Goal: Task Accomplishment & Management: Use online tool/utility

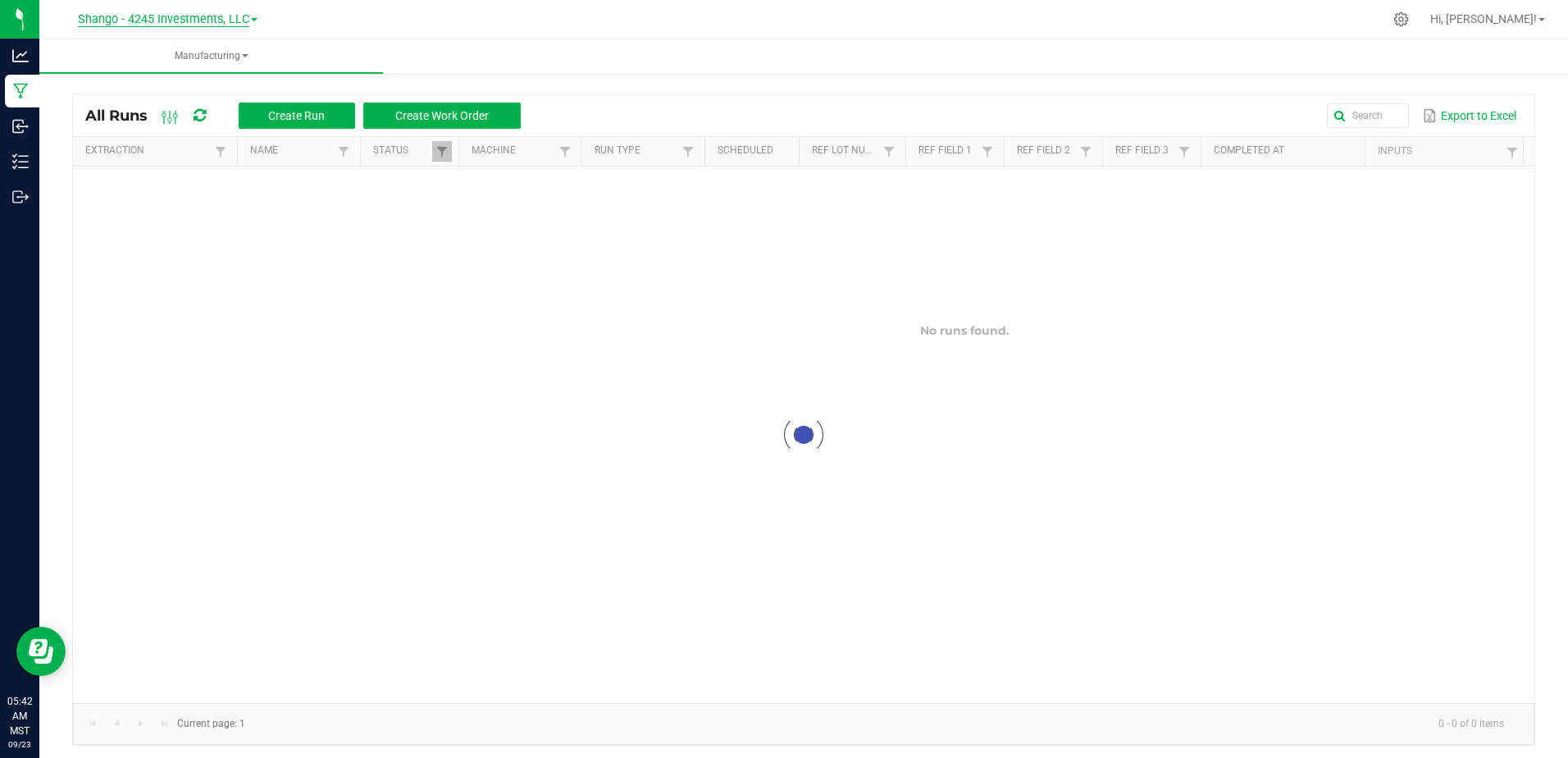
click at [134, 18] on span "Shango - 4245 Investments, LLC" at bounding box center [163, 20] width 172 height 15
click at [144, 59] on link "DXR FINANCE 4 LLC dba True Harvest (Total Health and Wellness)" at bounding box center [167, 58] width 239 height 22
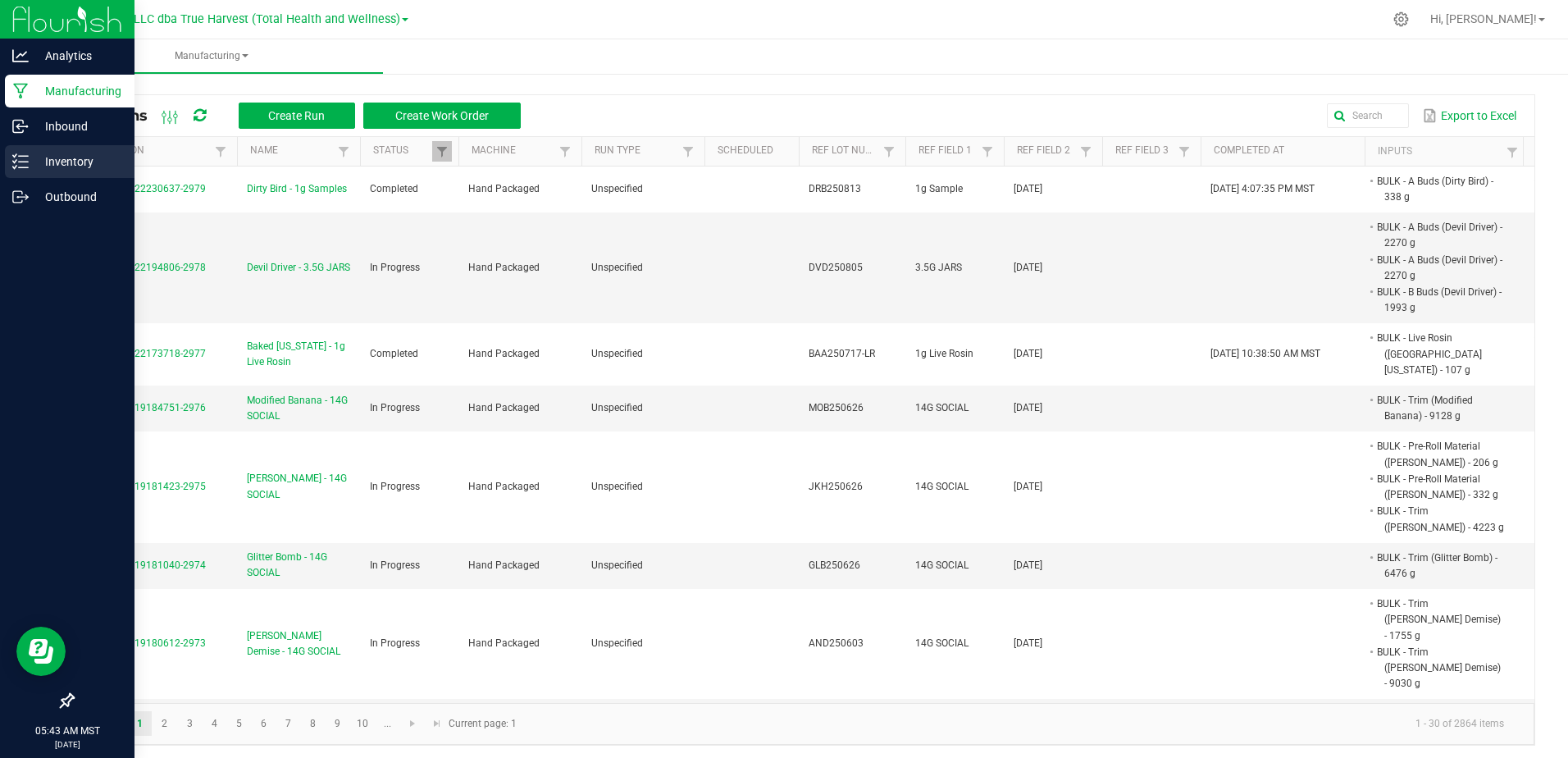
click at [22, 157] on icon at bounding box center [21, 162] width 17 height 17
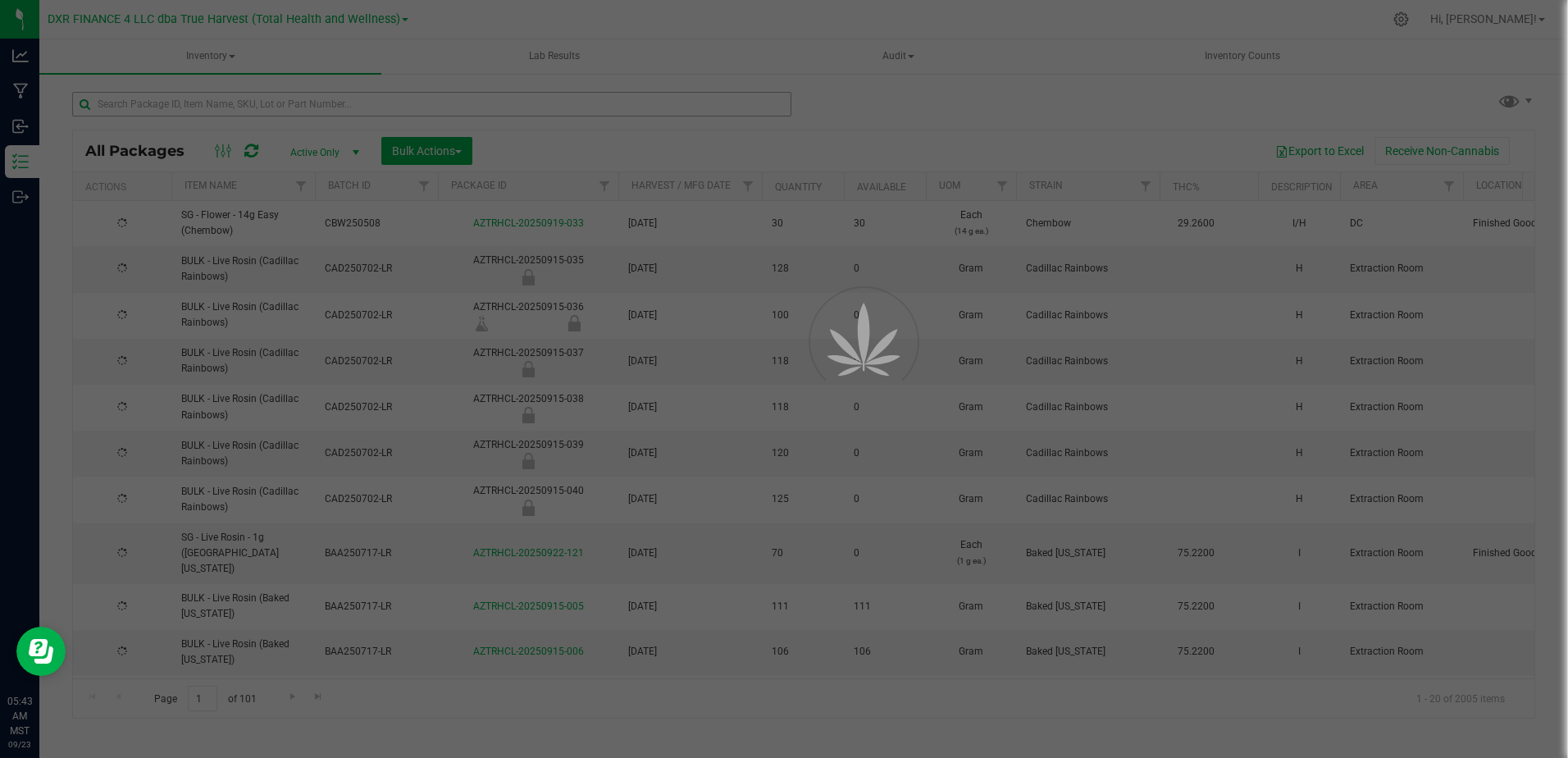
click at [187, 101] on div at bounding box center [784, 379] width 1568 height 758
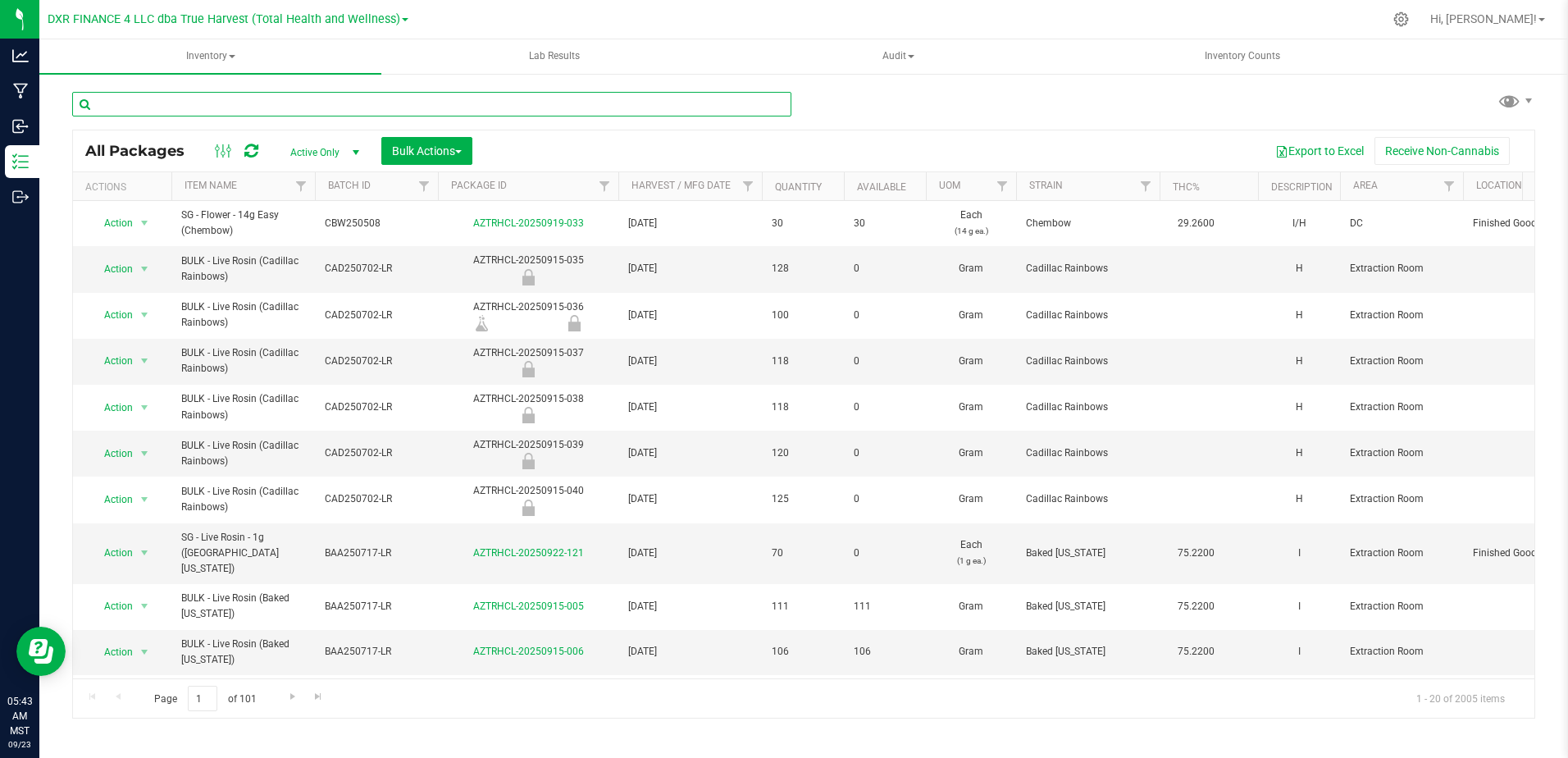
paste input "DDD250813"
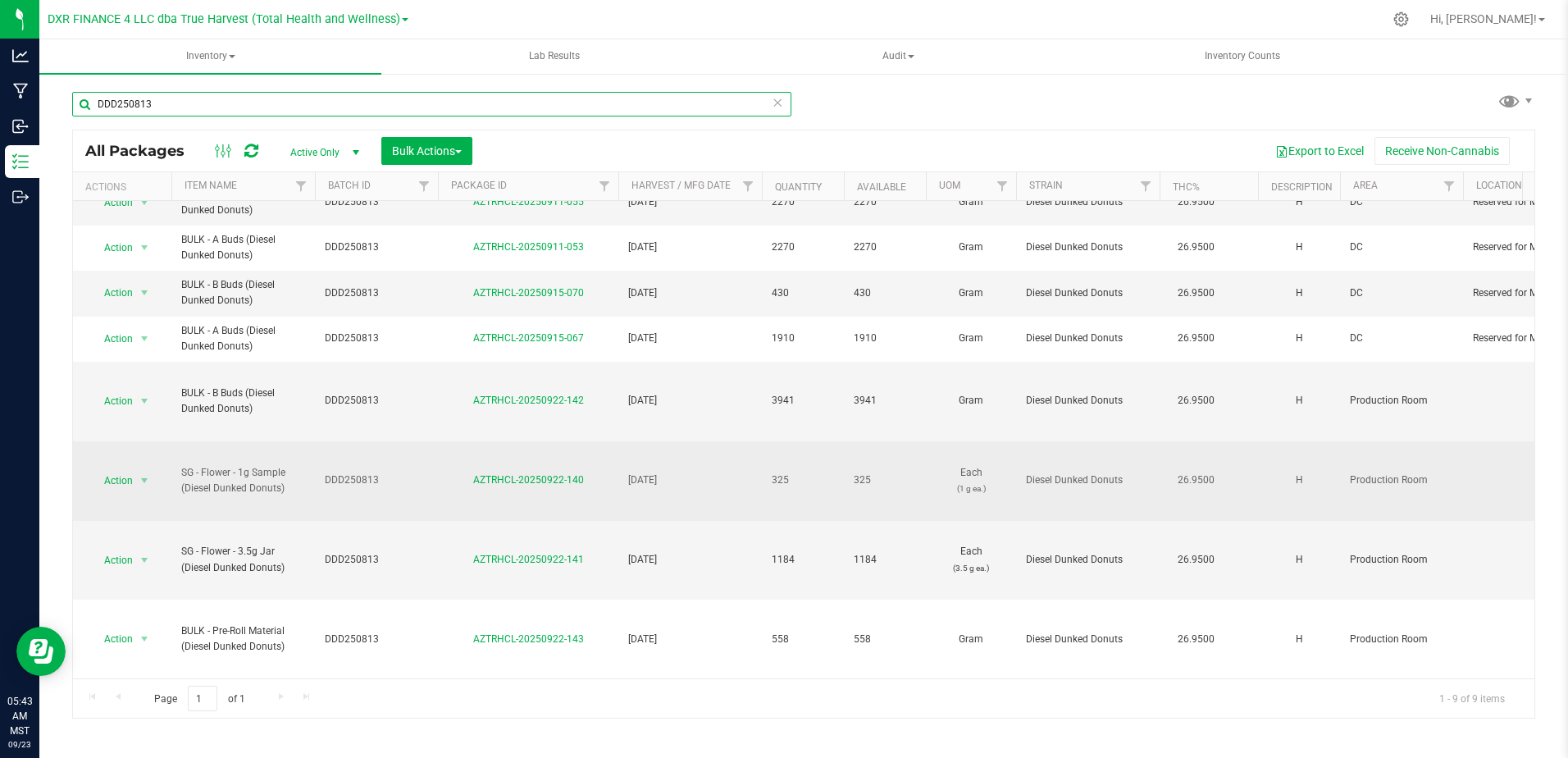
scroll to position [79, 0]
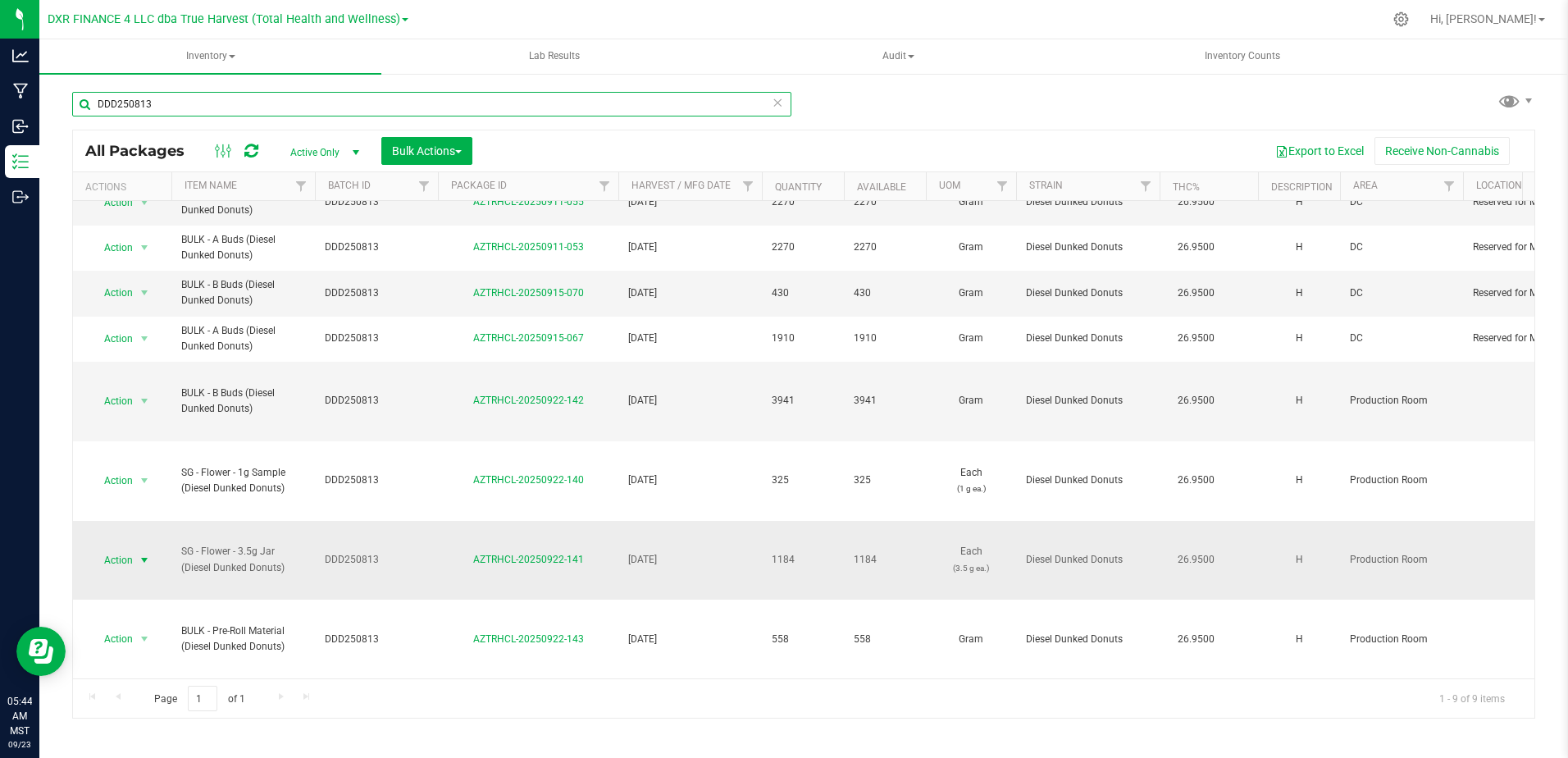
type input "DDD250813"
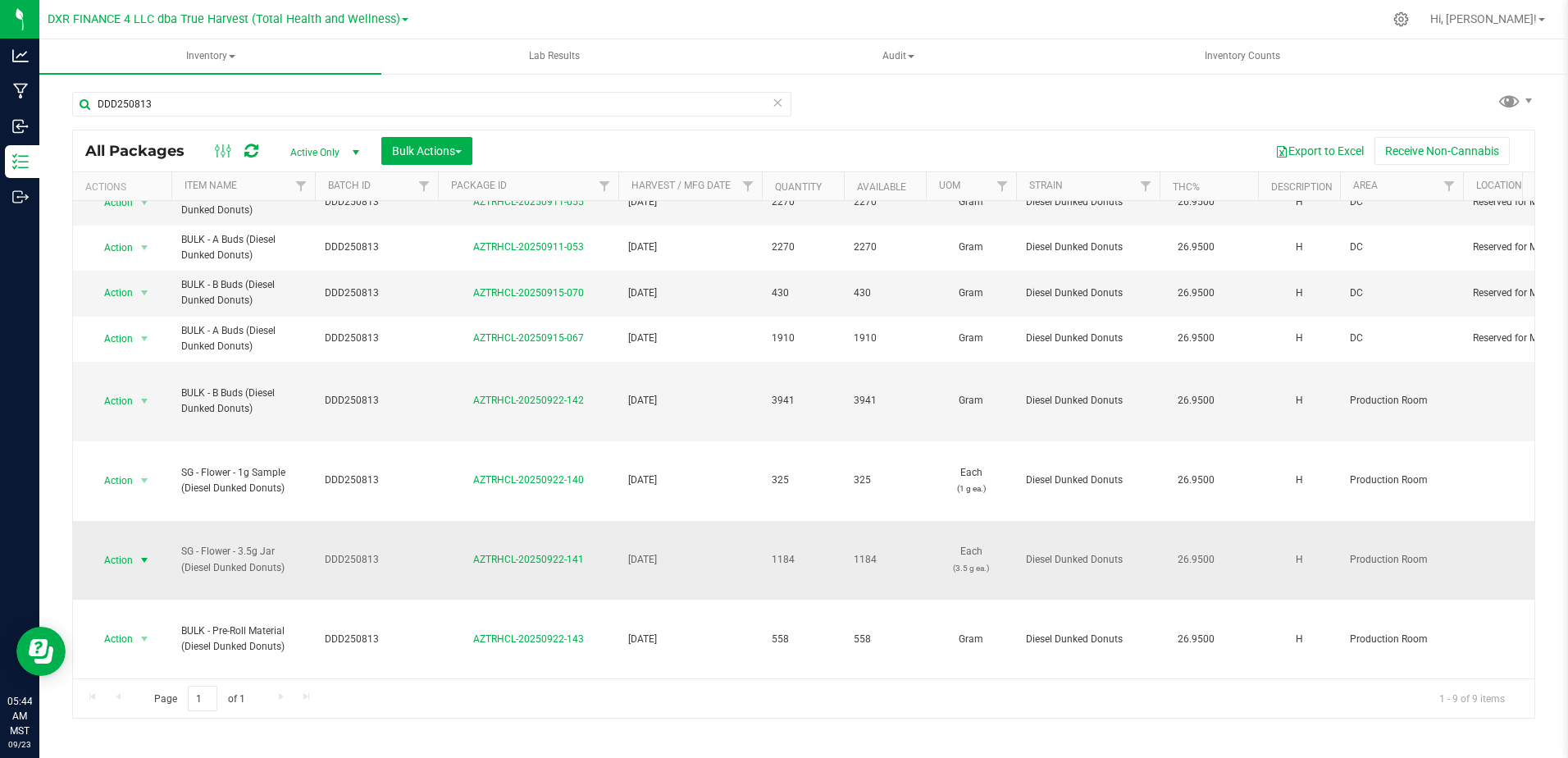
click at [141, 554] on span "select" at bounding box center [145, 560] width 13 height 13
click at [167, 400] on li "Print package label" at bounding box center [142, 398] width 105 height 24
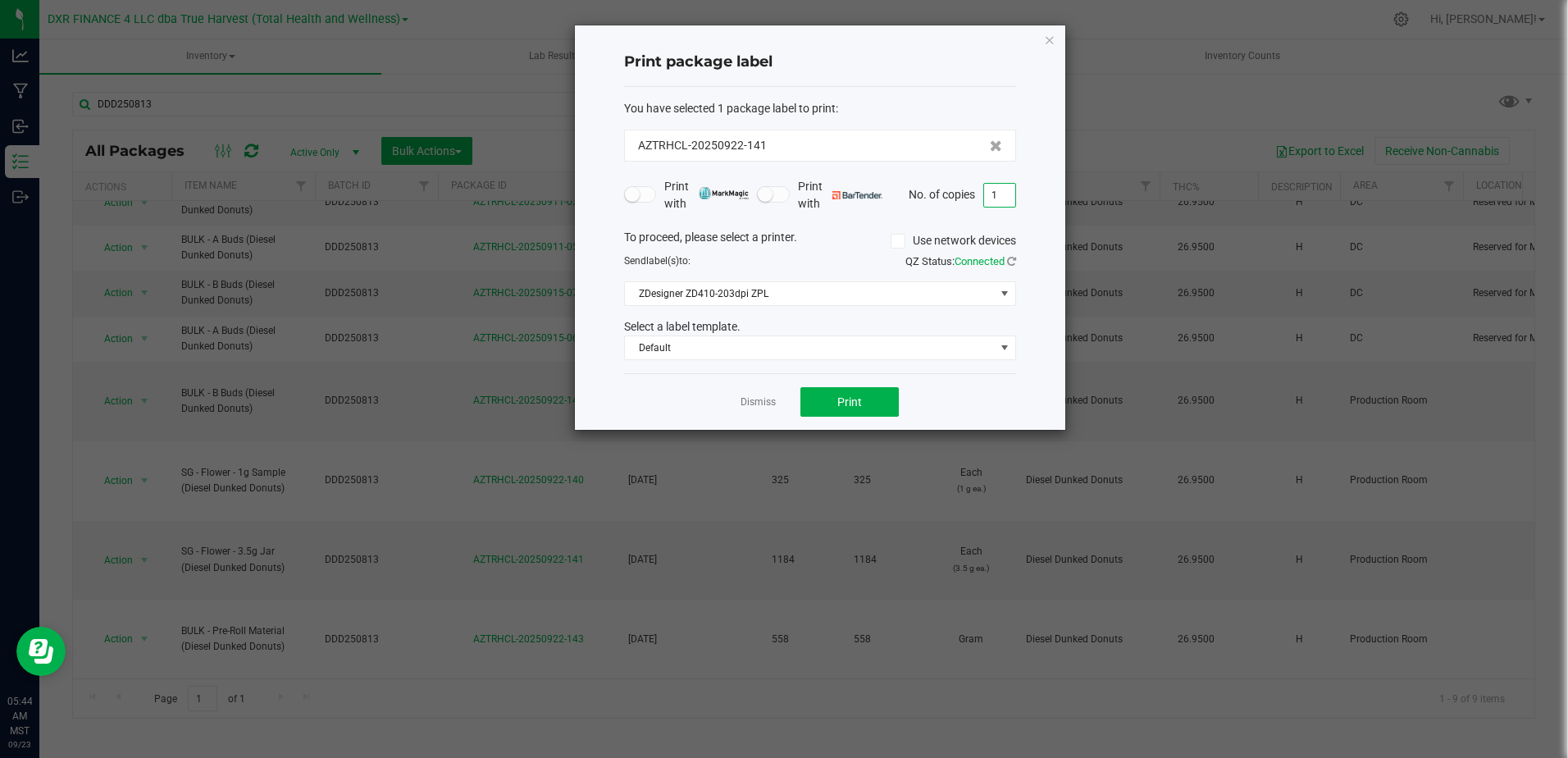
drag, startPoint x: 993, startPoint y: 192, endPoint x: 1002, endPoint y: 199, distance: 11.4
click at [994, 192] on input "1" at bounding box center [1000, 194] width 31 height 23
type input "37"
click at [855, 398] on span "Print" at bounding box center [849, 402] width 24 height 13
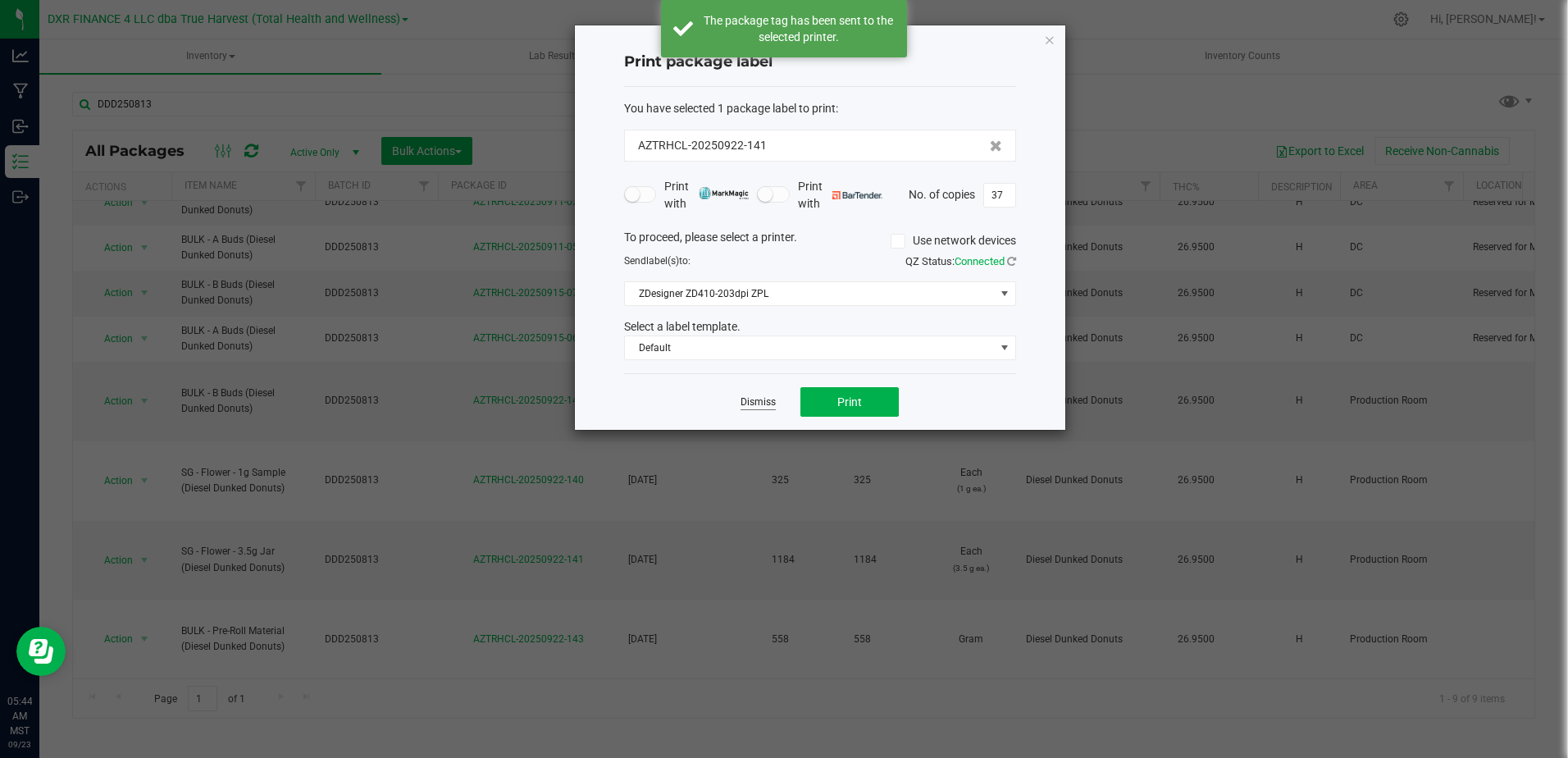
click at [759, 400] on link "Dismiss" at bounding box center [758, 402] width 35 height 14
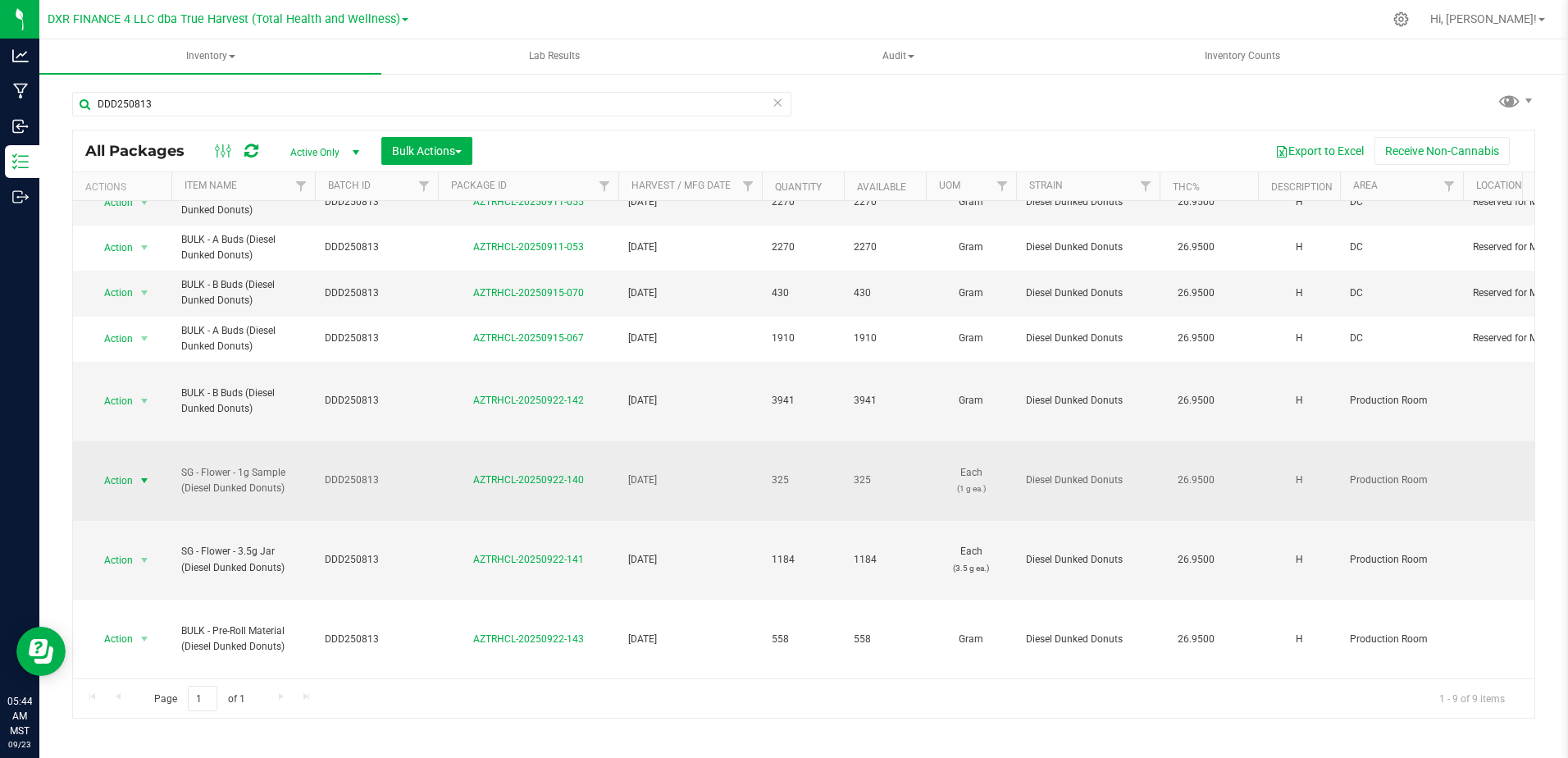
click at [146, 474] on span "select" at bounding box center [145, 481] width 13 height 13
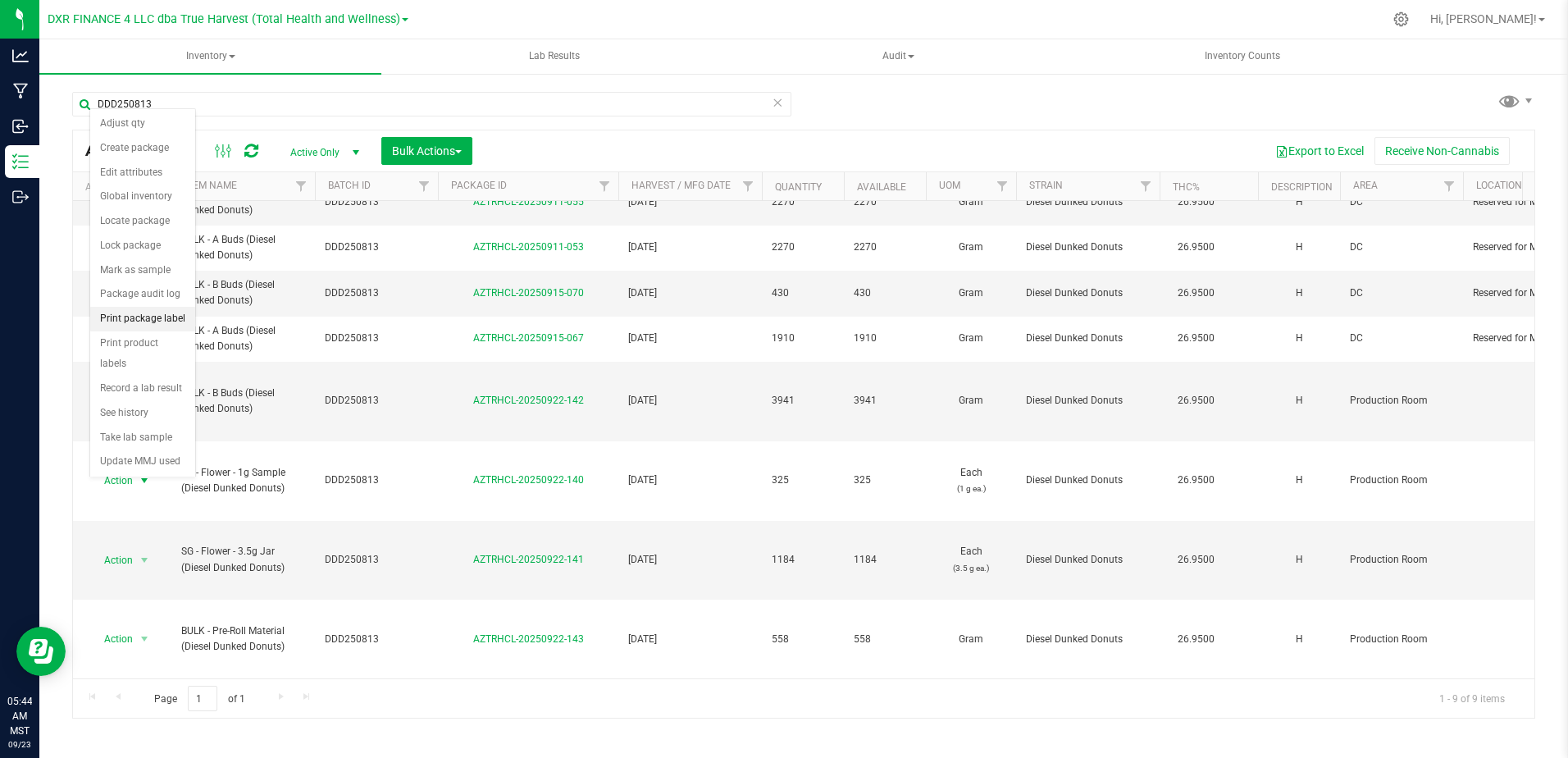
click at [181, 320] on li "Print package label" at bounding box center [142, 318] width 105 height 24
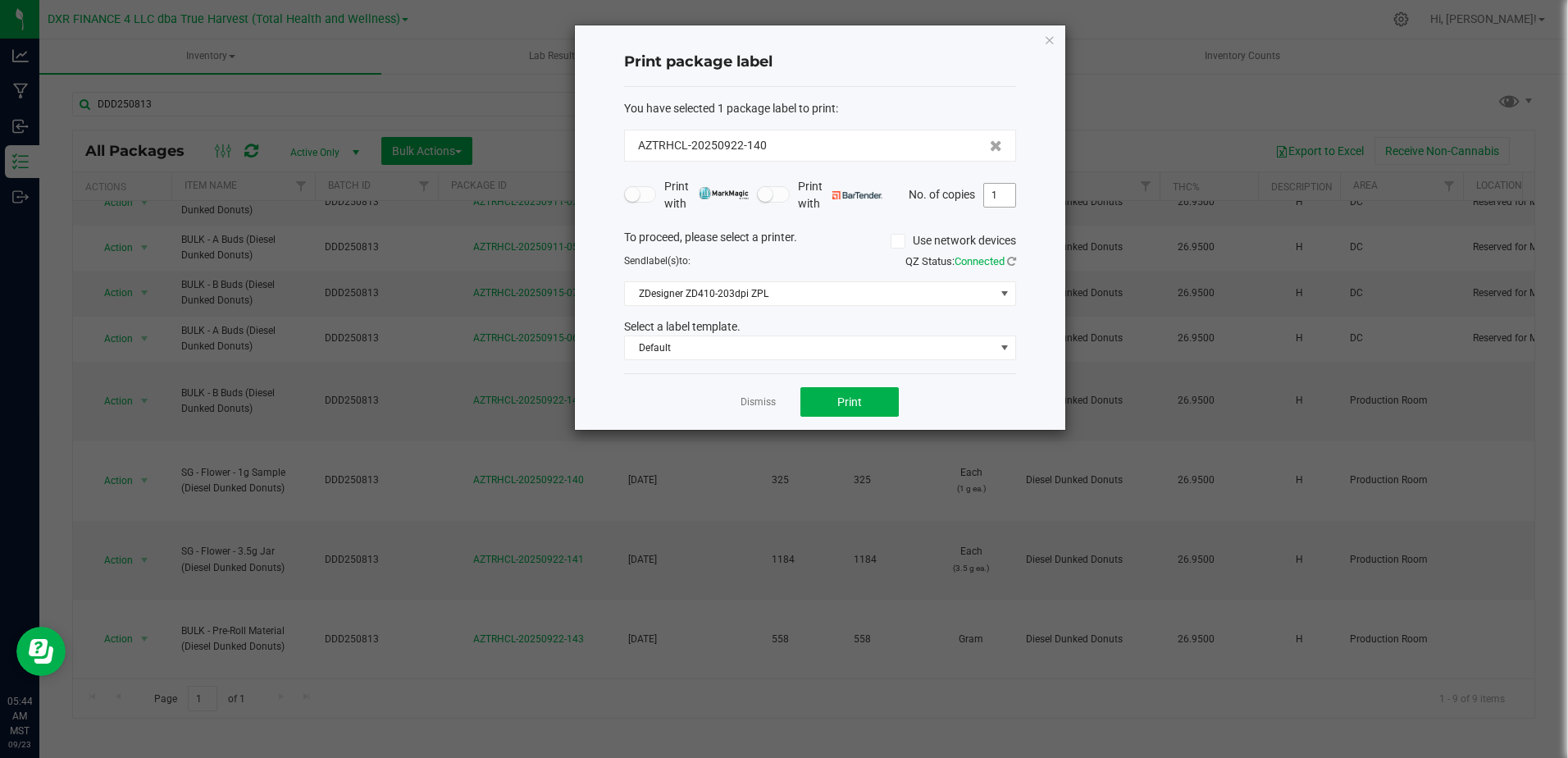
click at [1005, 198] on input "1" at bounding box center [1000, 194] width 31 height 23
type input "5"
click at [877, 408] on button "Print" at bounding box center [850, 401] width 99 height 29
click at [1053, 43] on icon "button" at bounding box center [1050, 39] width 12 height 20
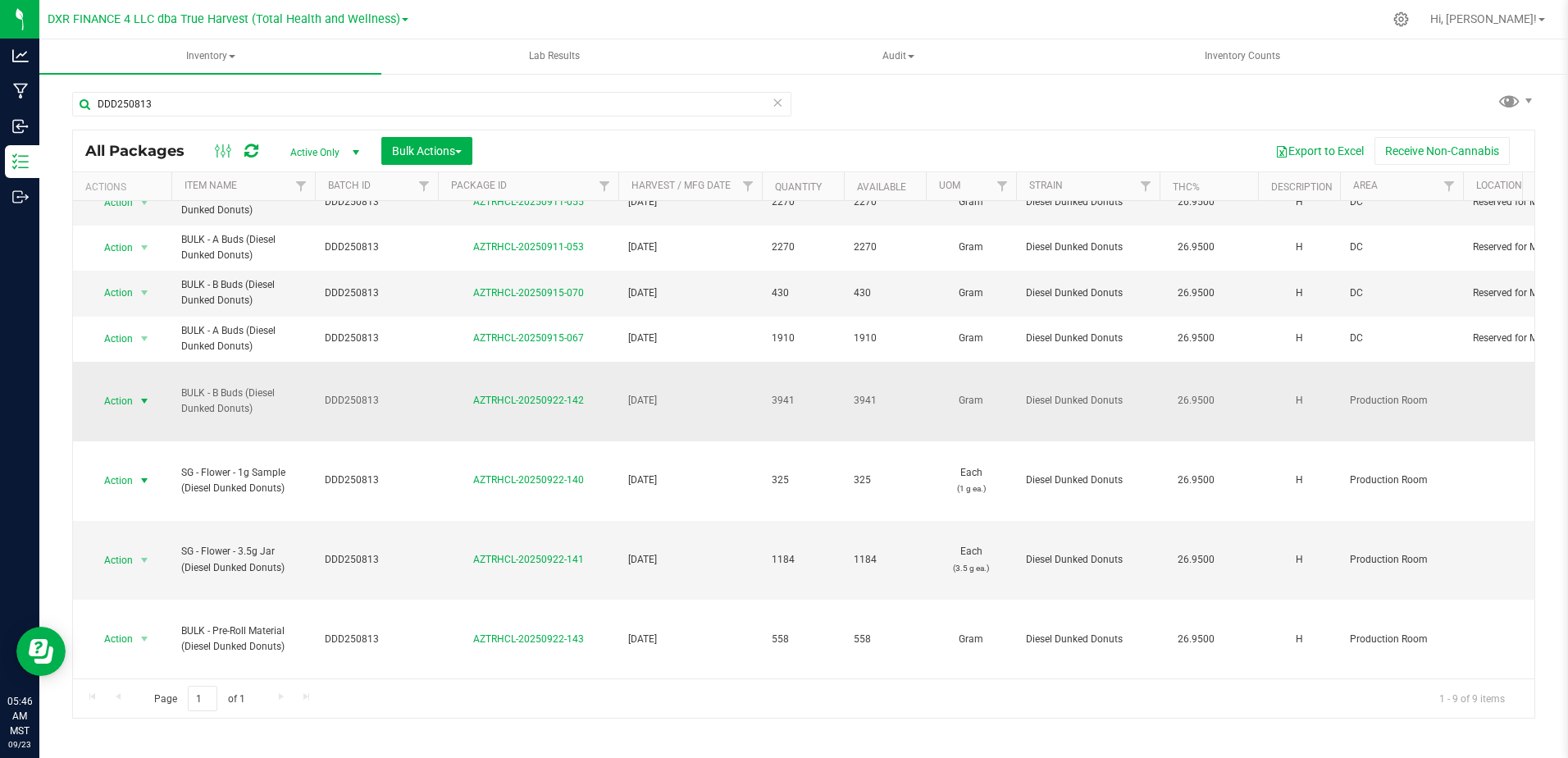
click at [144, 394] on span "select" at bounding box center [145, 401] width 13 height 13
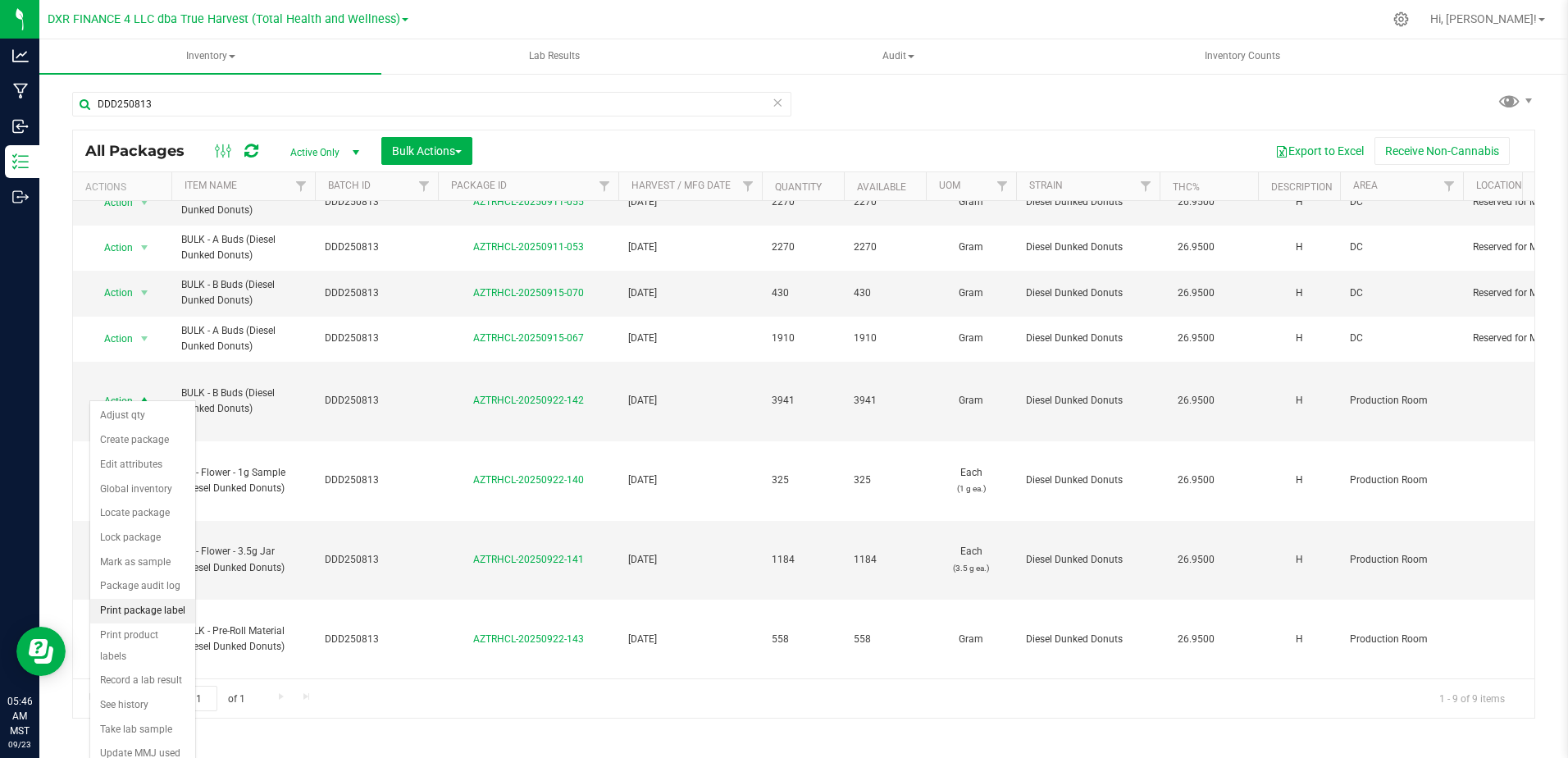
click at [162, 604] on li "Print package label" at bounding box center [142, 611] width 105 height 24
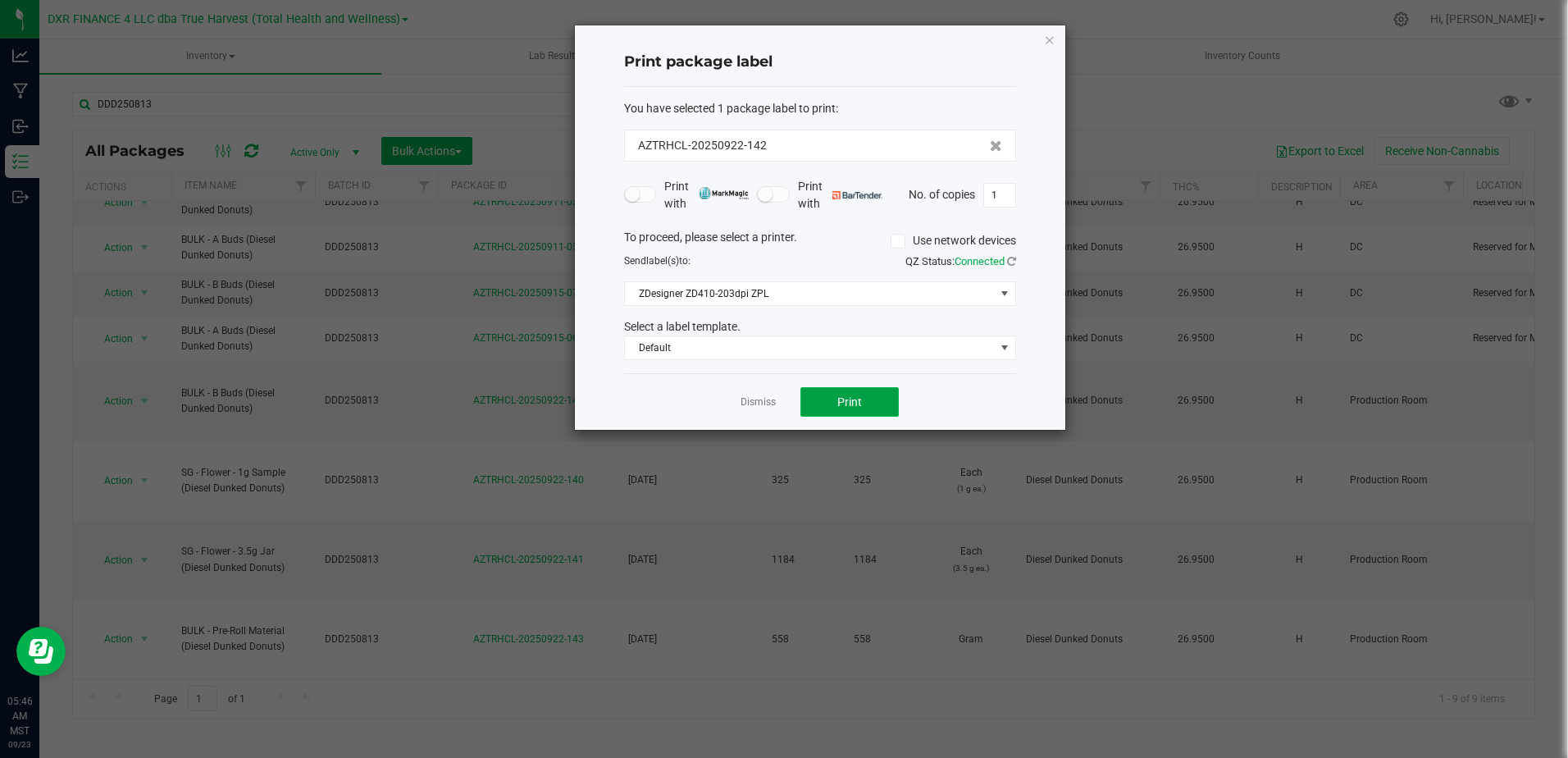
click at [830, 405] on button "Print" at bounding box center [850, 401] width 99 height 29
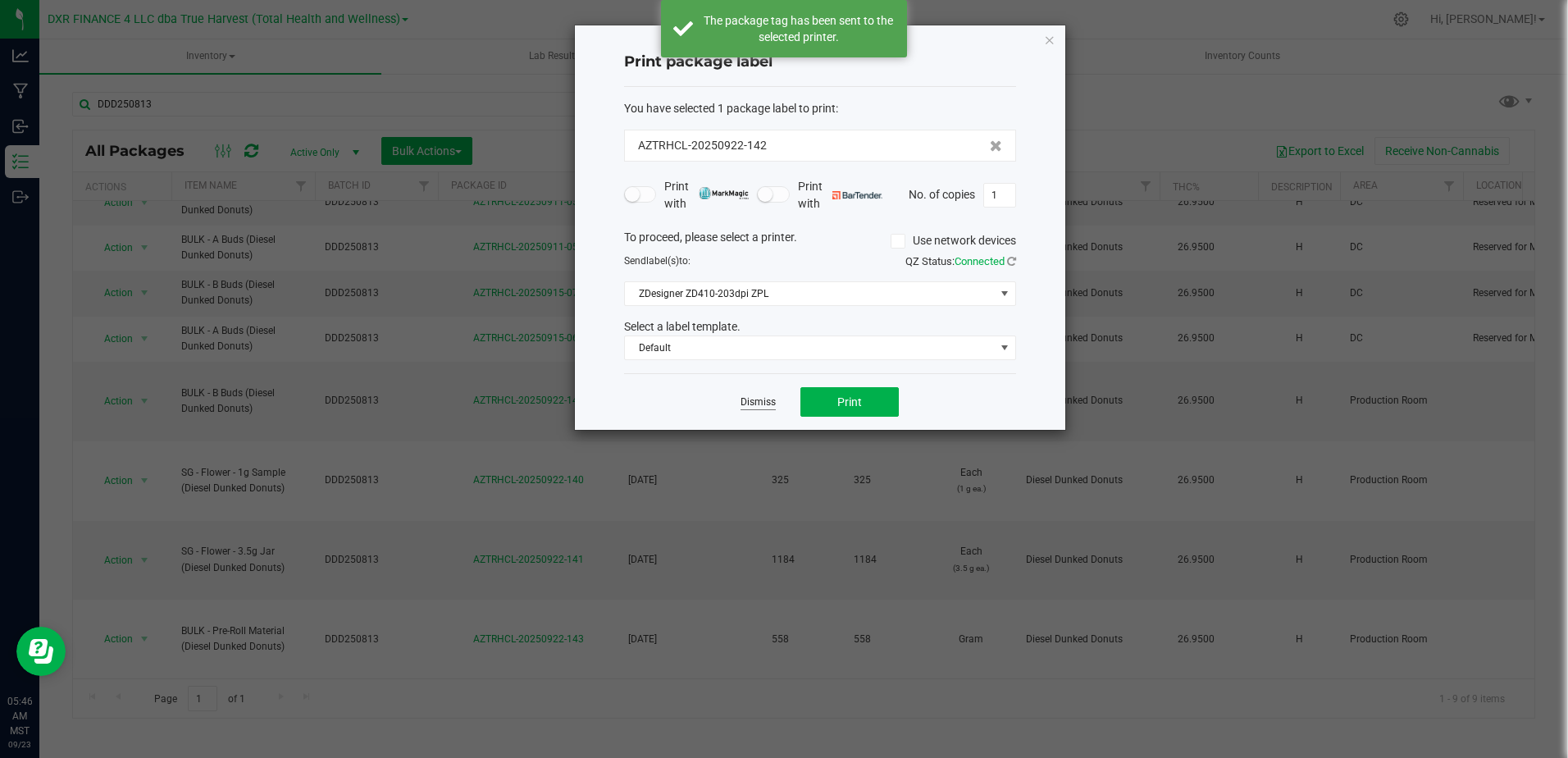
click at [748, 409] on link "Dismiss" at bounding box center [758, 402] width 35 height 14
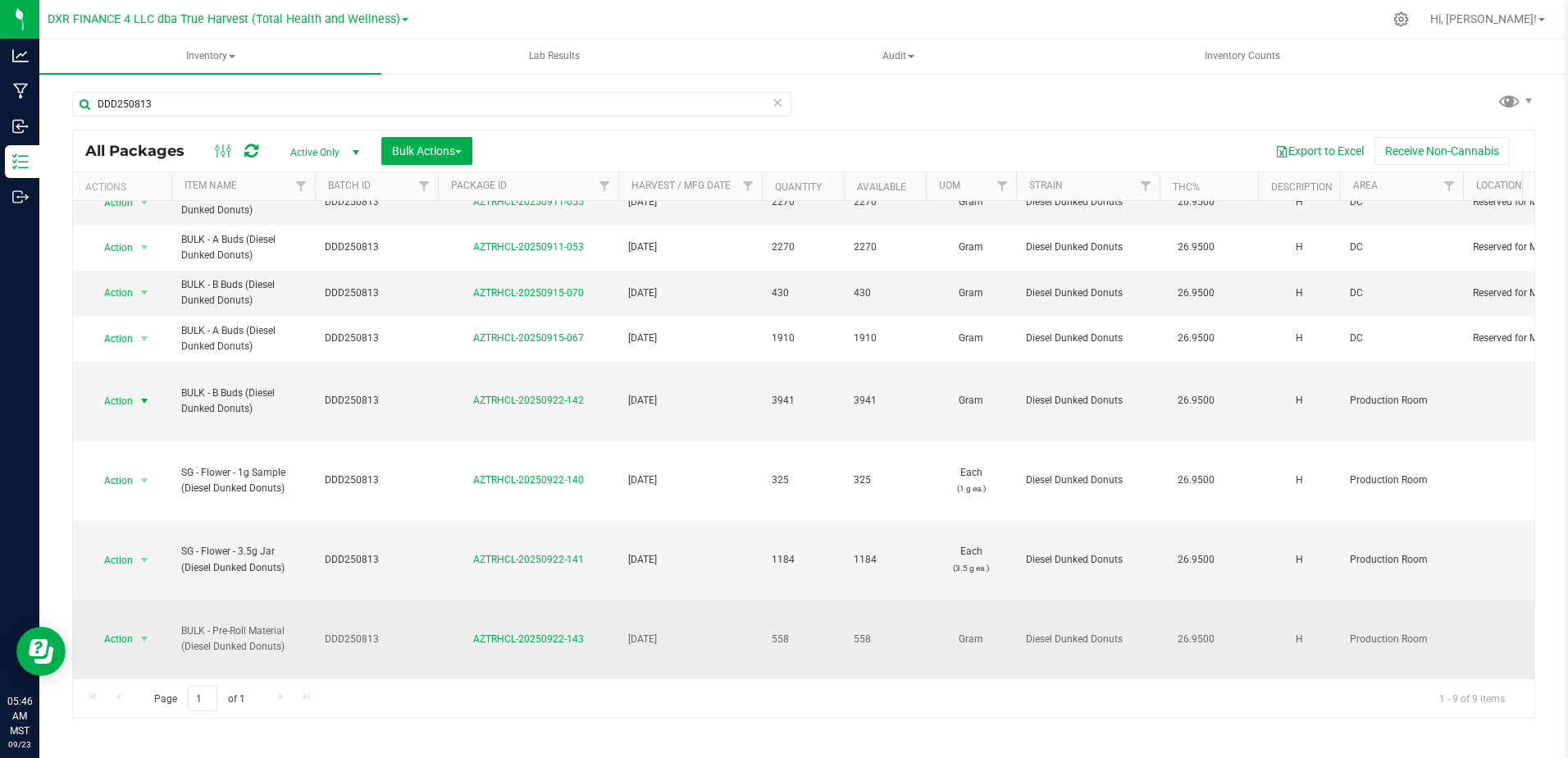
click at [154, 627] on div "Action Action Adjust qty Create package Edit attributes Global inventory Locate…" at bounding box center [122, 638] width 79 height 23
click at [139, 632] on span "select" at bounding box center [145, 639] width 13 height 13
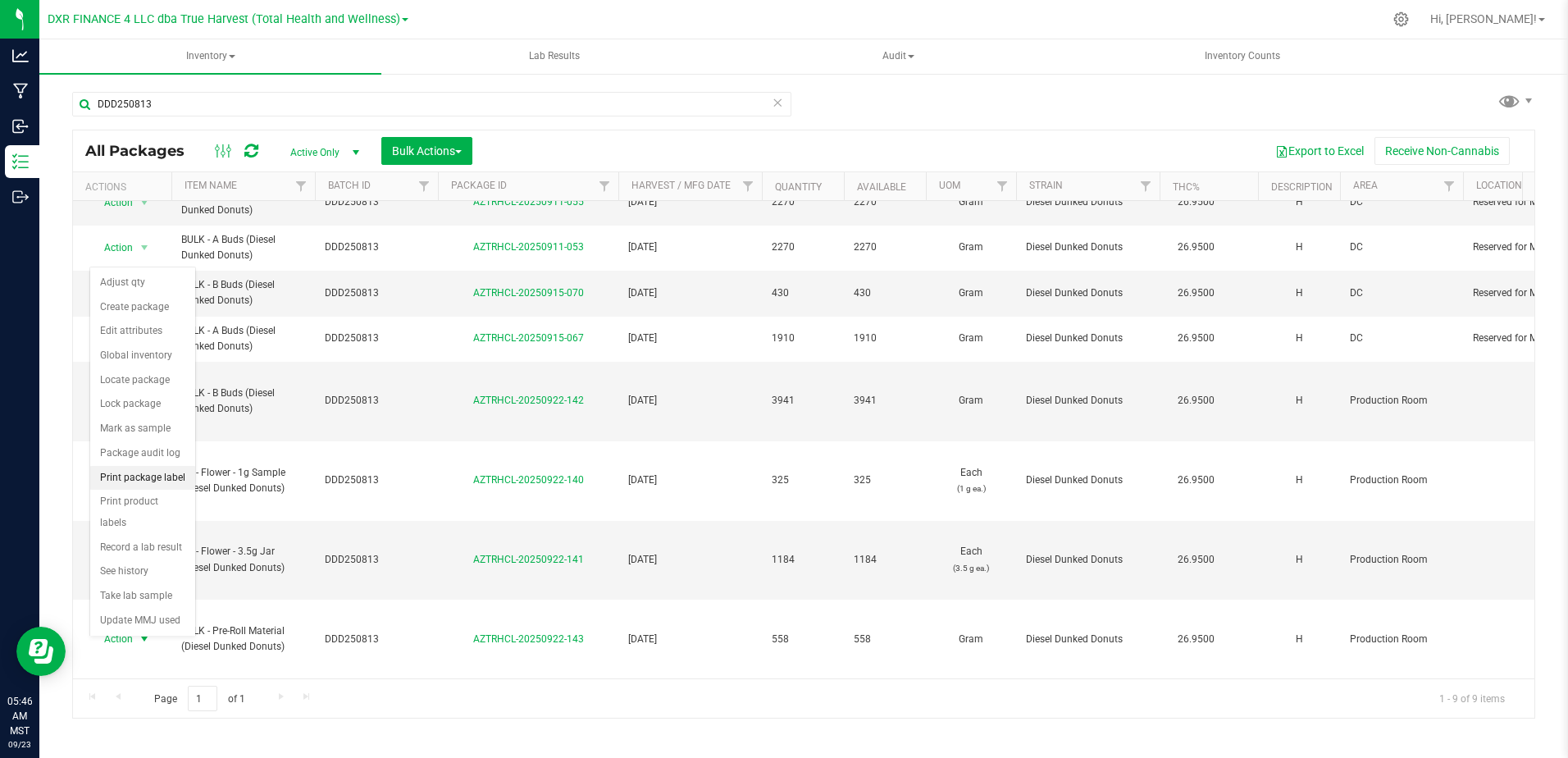
click at [147, 480] on li "Print package label" at bounding box center [142, 477] width 105 height 24
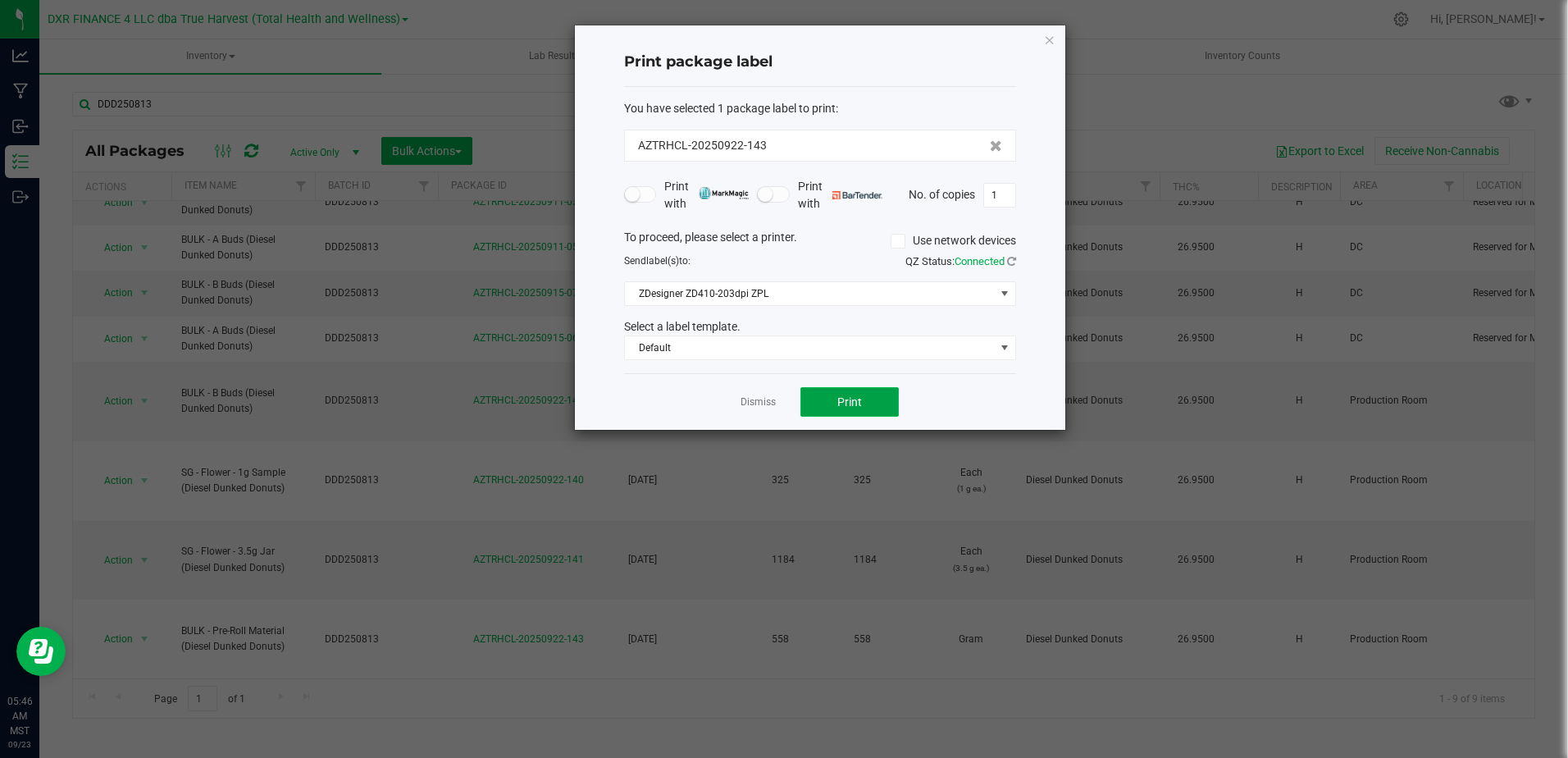
click at [815, 401] on button "Print" at bounding box center [850, 401] width 99 height 29
click at [757, 403] on div at bounding box center [820, 227] width 491 height 405
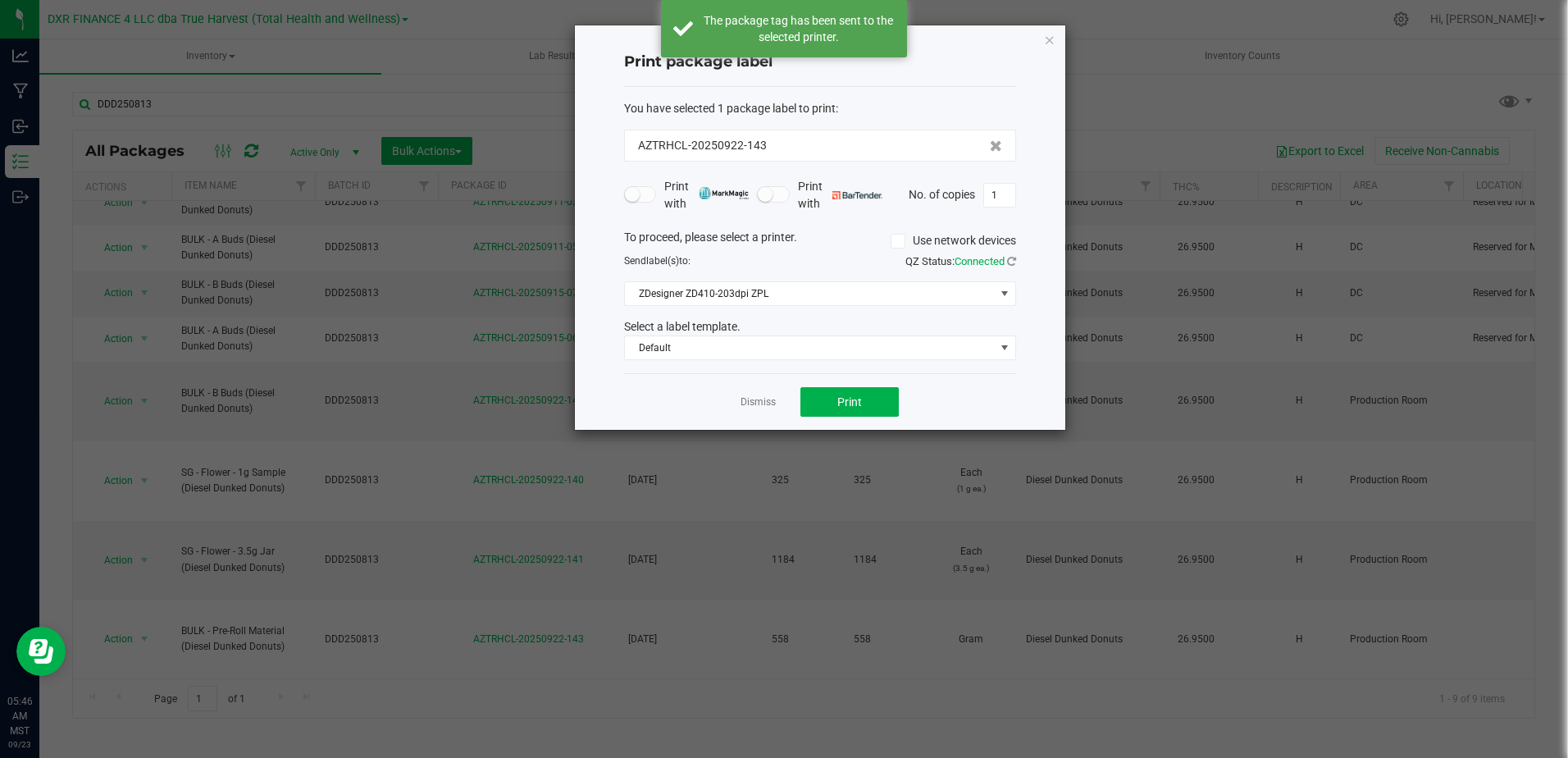
click at [757, 403] on link "Dismiss" at bounding box center [758, 402] width 35 height 14
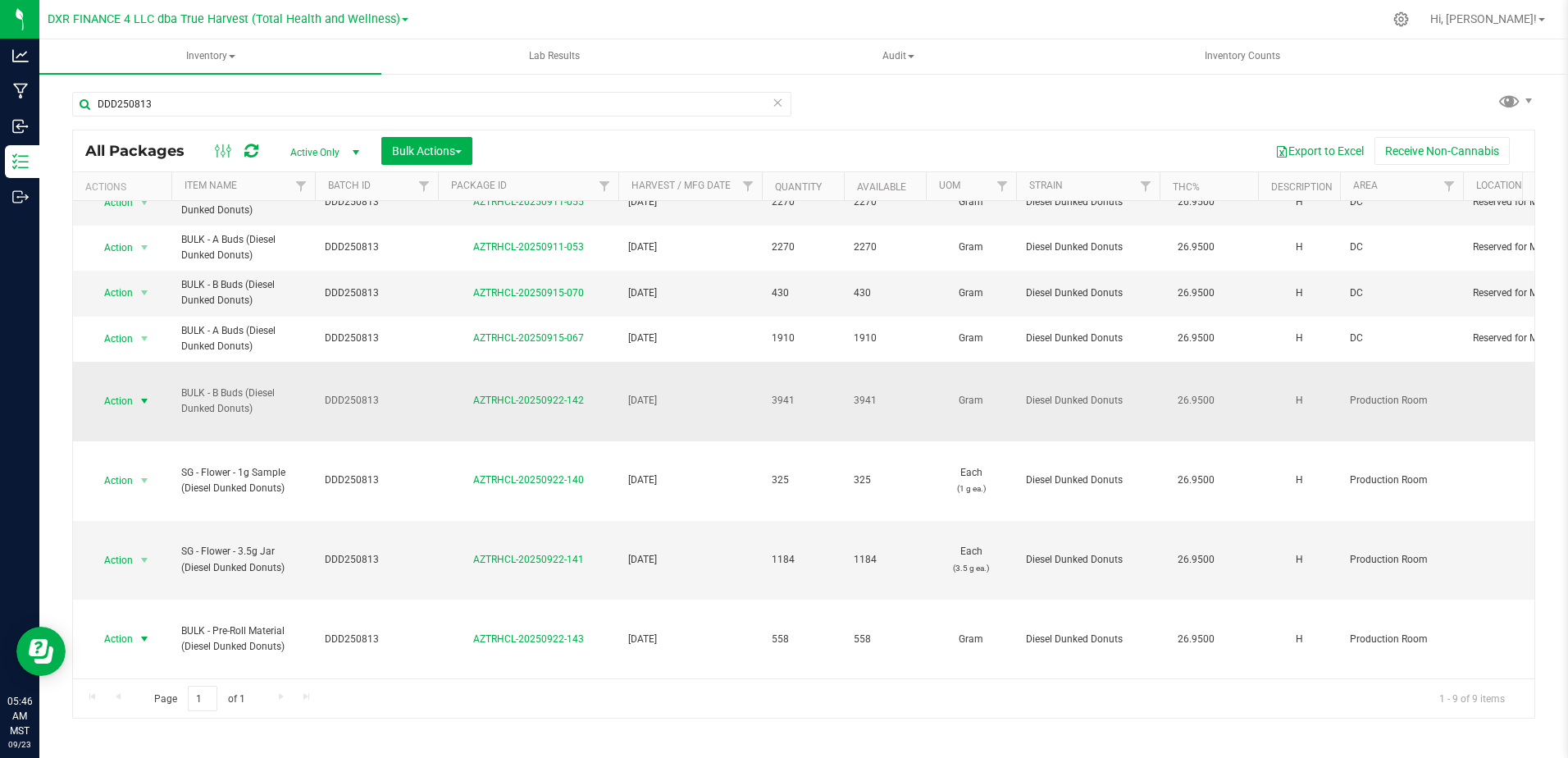
click at [136, 392] on span "select" at bounding box center [145, 400] width 20 height 23
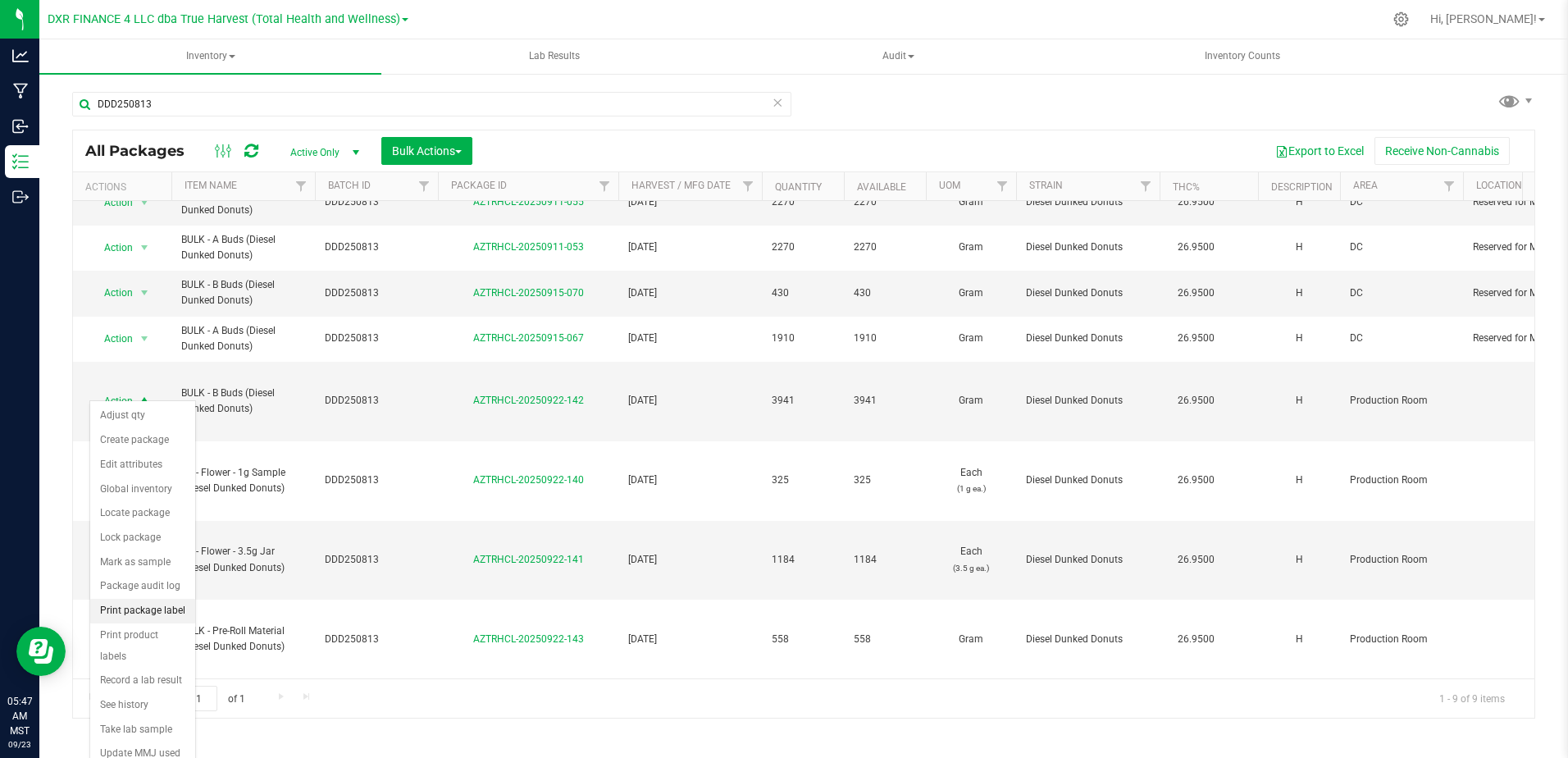
click at [160, 618] on li "Print package label" at bounding box center [142, 611] width 105 height 24
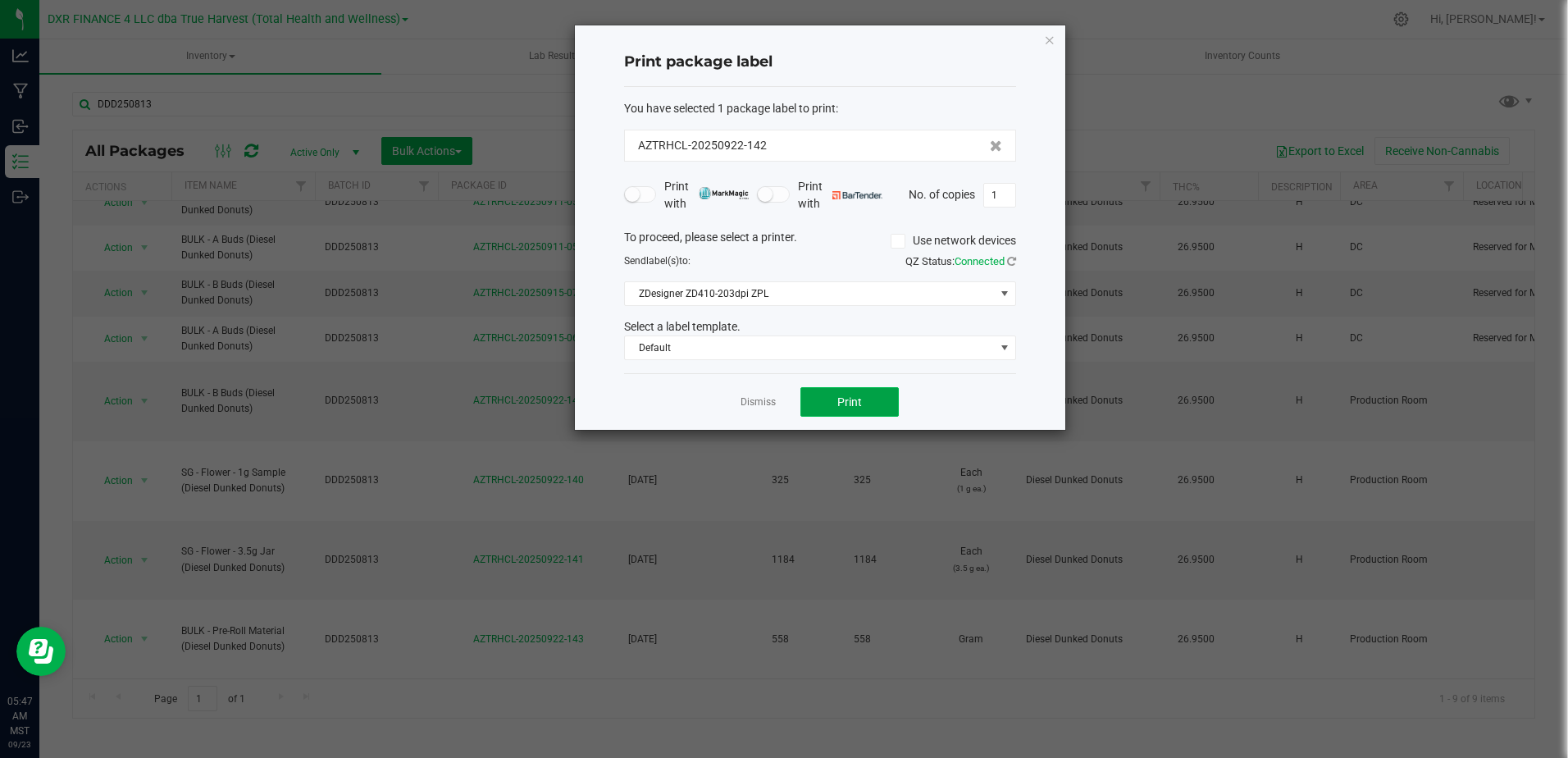
click at [855, 415] on button "Print" at bounding box center [850, 401] width 99 height 29
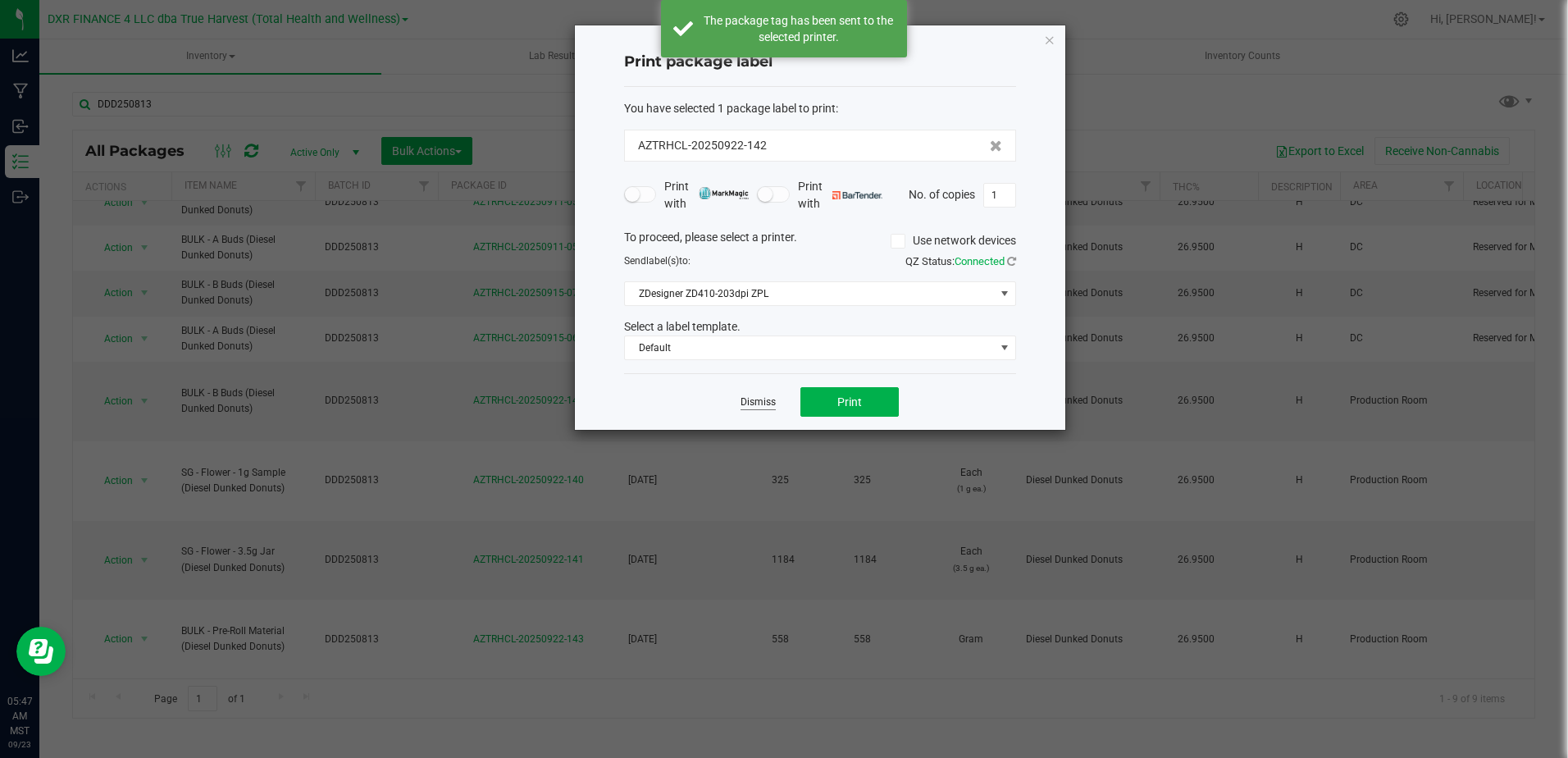
click at [753, 400] on link "Dismiss" at bounding box center [758, 402] width 35 height 14
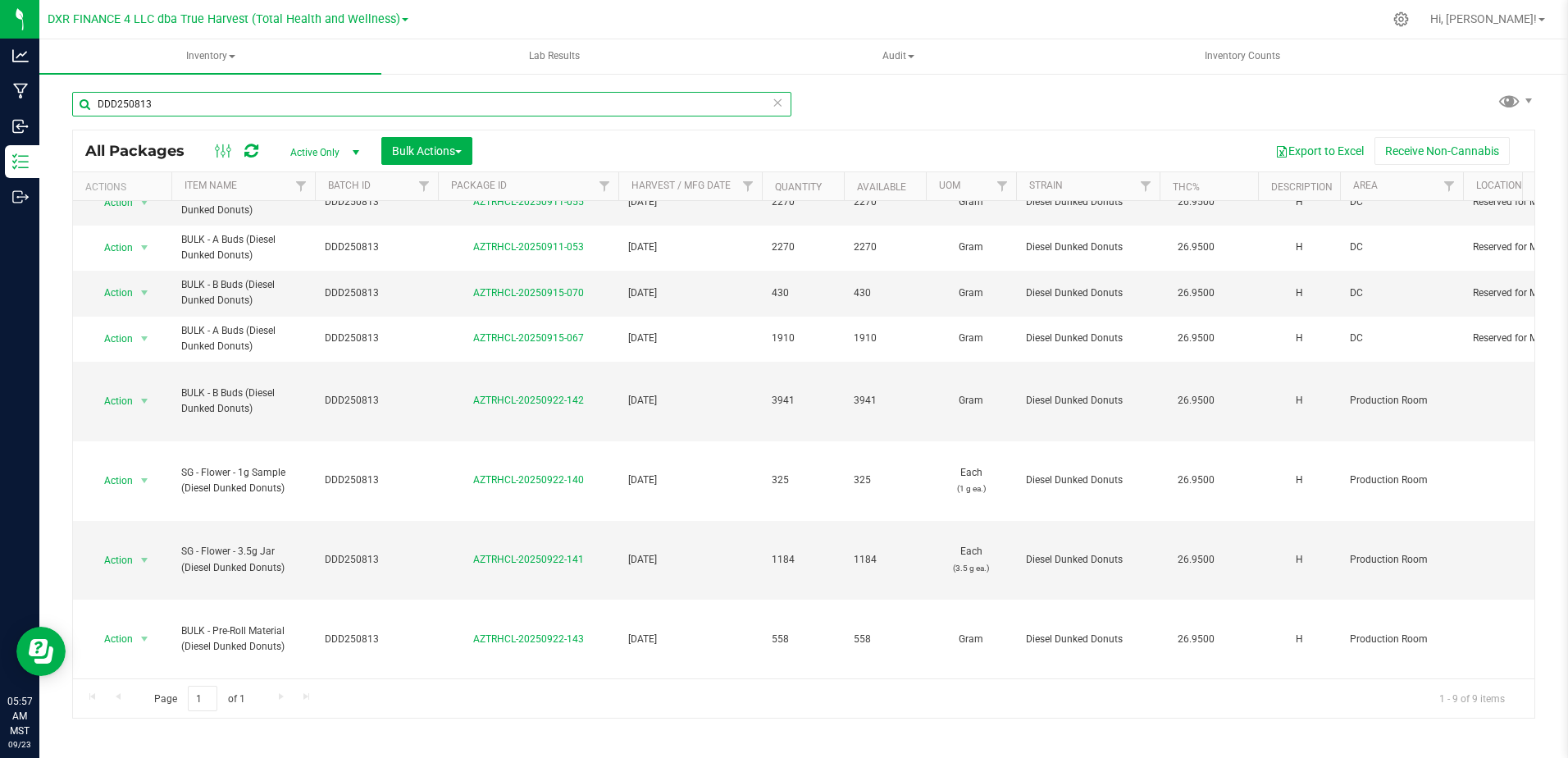
drag, startPoint x: 172, startPoint y: 108, endPoint x: 60, endPoint y: 109, distance: 112.0
click at [60, 109] on div "DDD250813 All Packages Active Only Active Only Lab Samples Locked All Bulk Acti…" at bounding box center [804, 322] width 1529 height 501
paste input "CLCG25070"
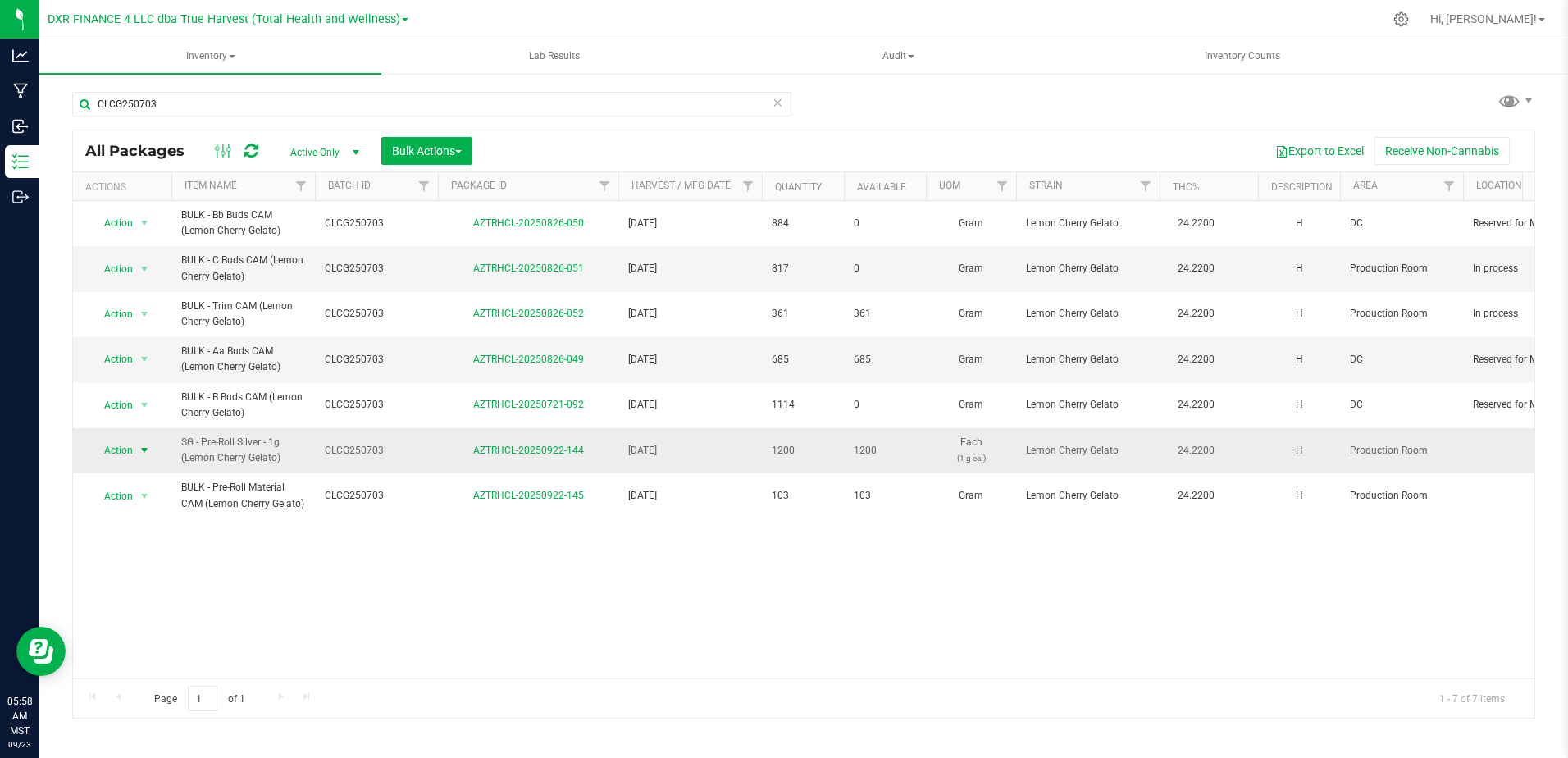
click at [145, 455] on span "select" at bounding box center [145, 451] width 13 height 13
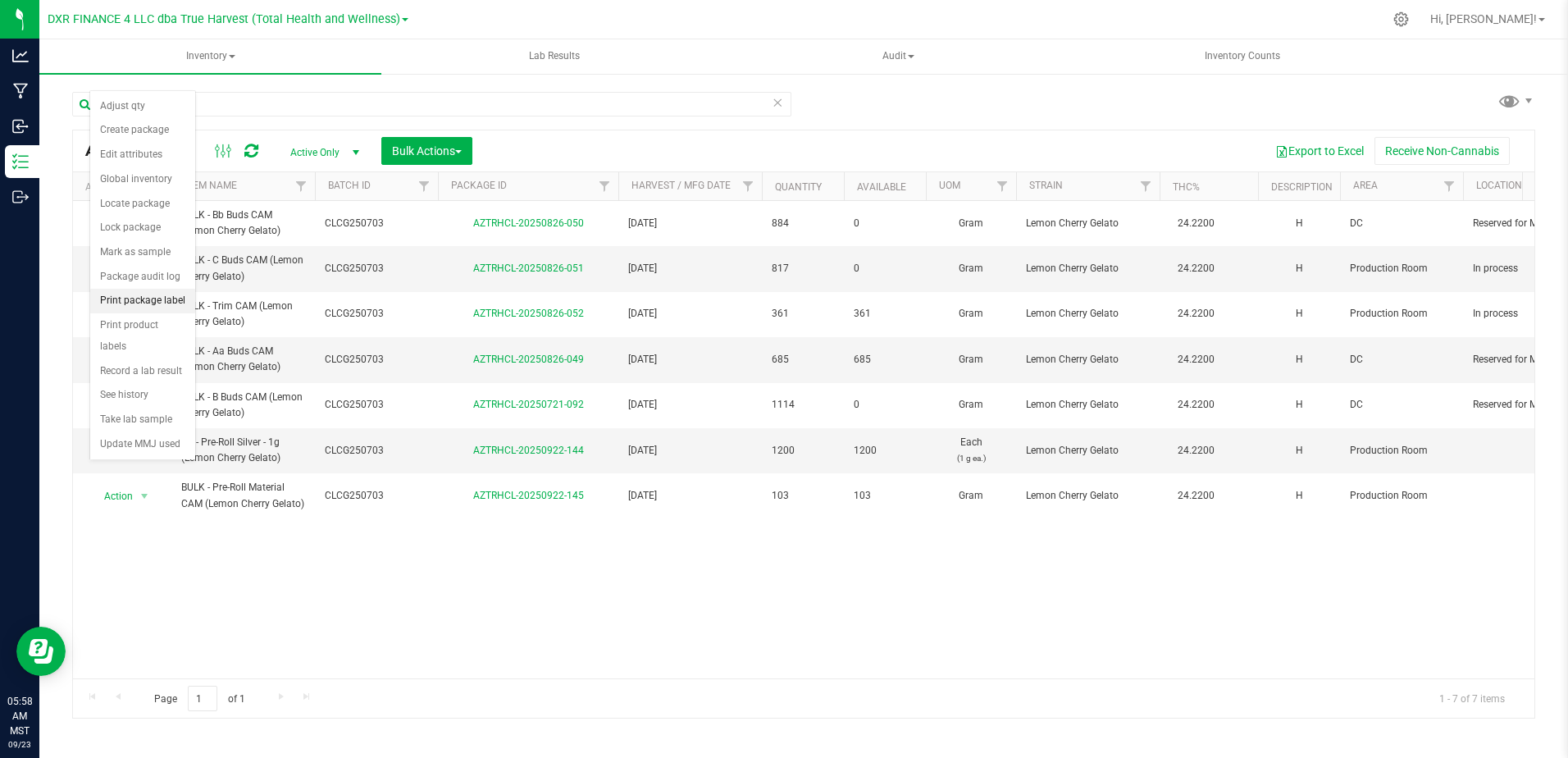
click at [152, 302] on li "Print package label" at bounding box center [142, 301] width 105 height 24
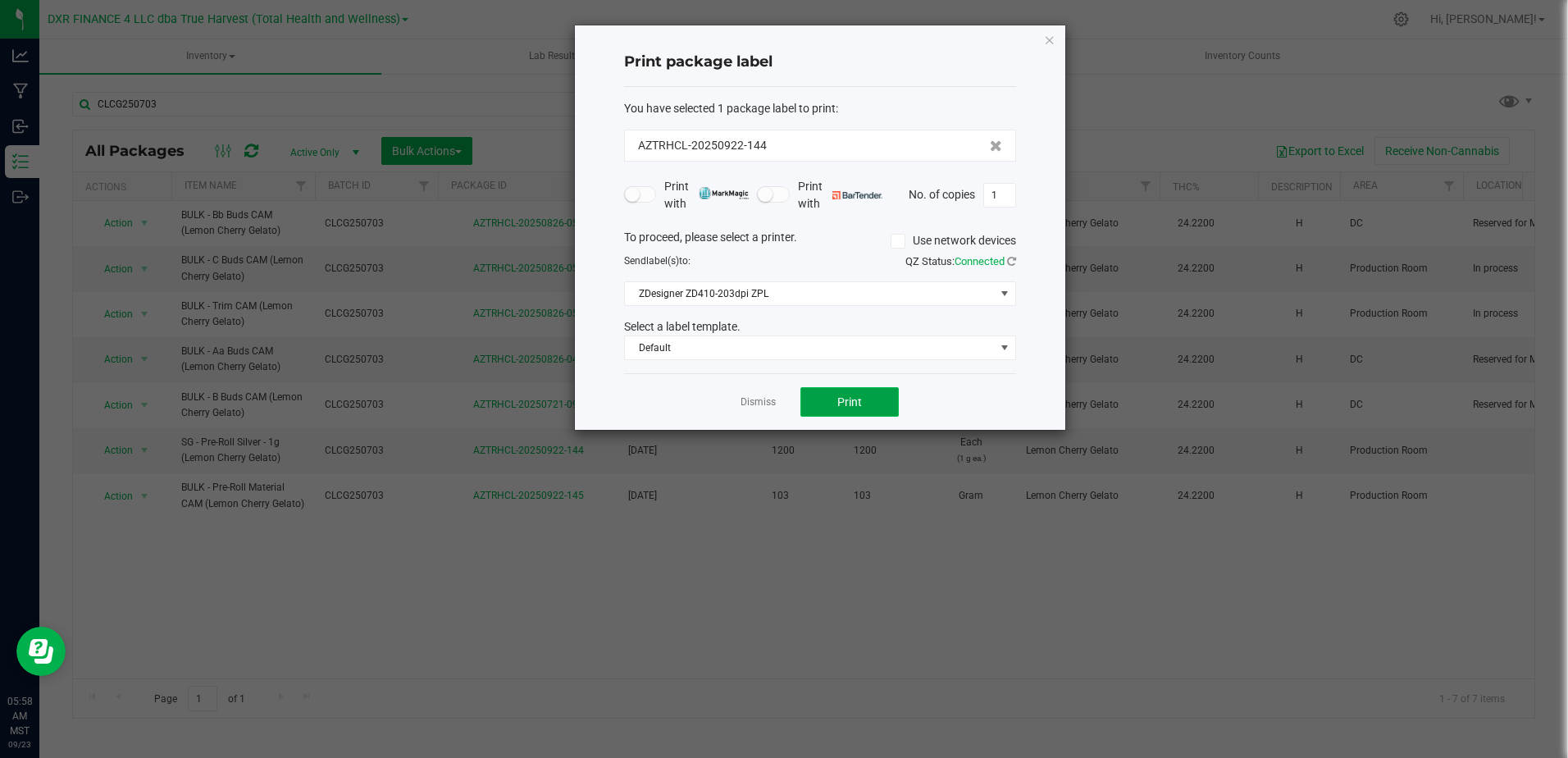
click at [830, 396] on button "Print" at bounding box center [850, 401] width 99 height 29
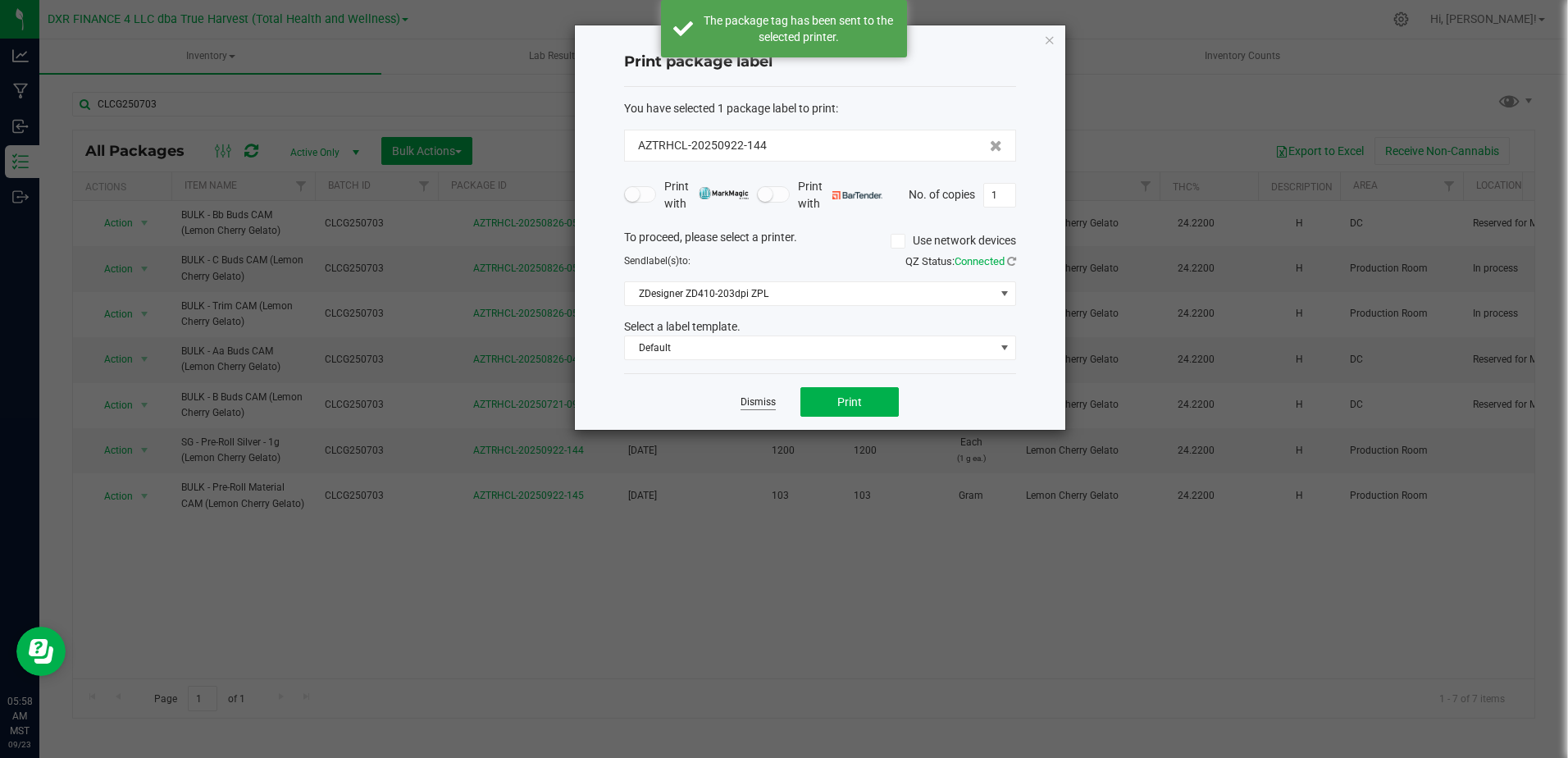
click at [749, 398] on link "Dismiss" at bounding box center [758, 402] width 35 height 14
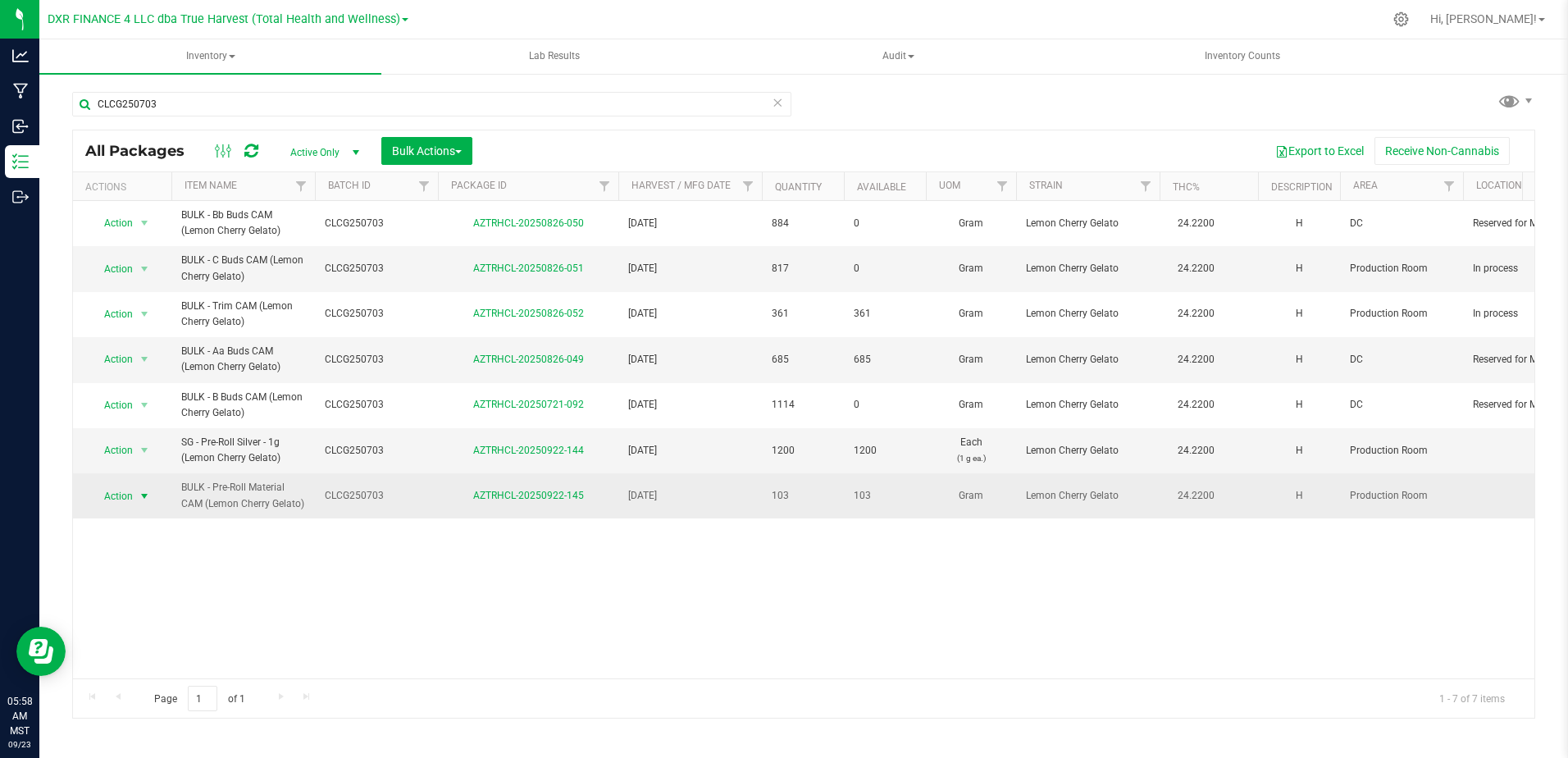
click at [118, 494] on span "Action" at bounding box center [111, 496] width 44 height 23
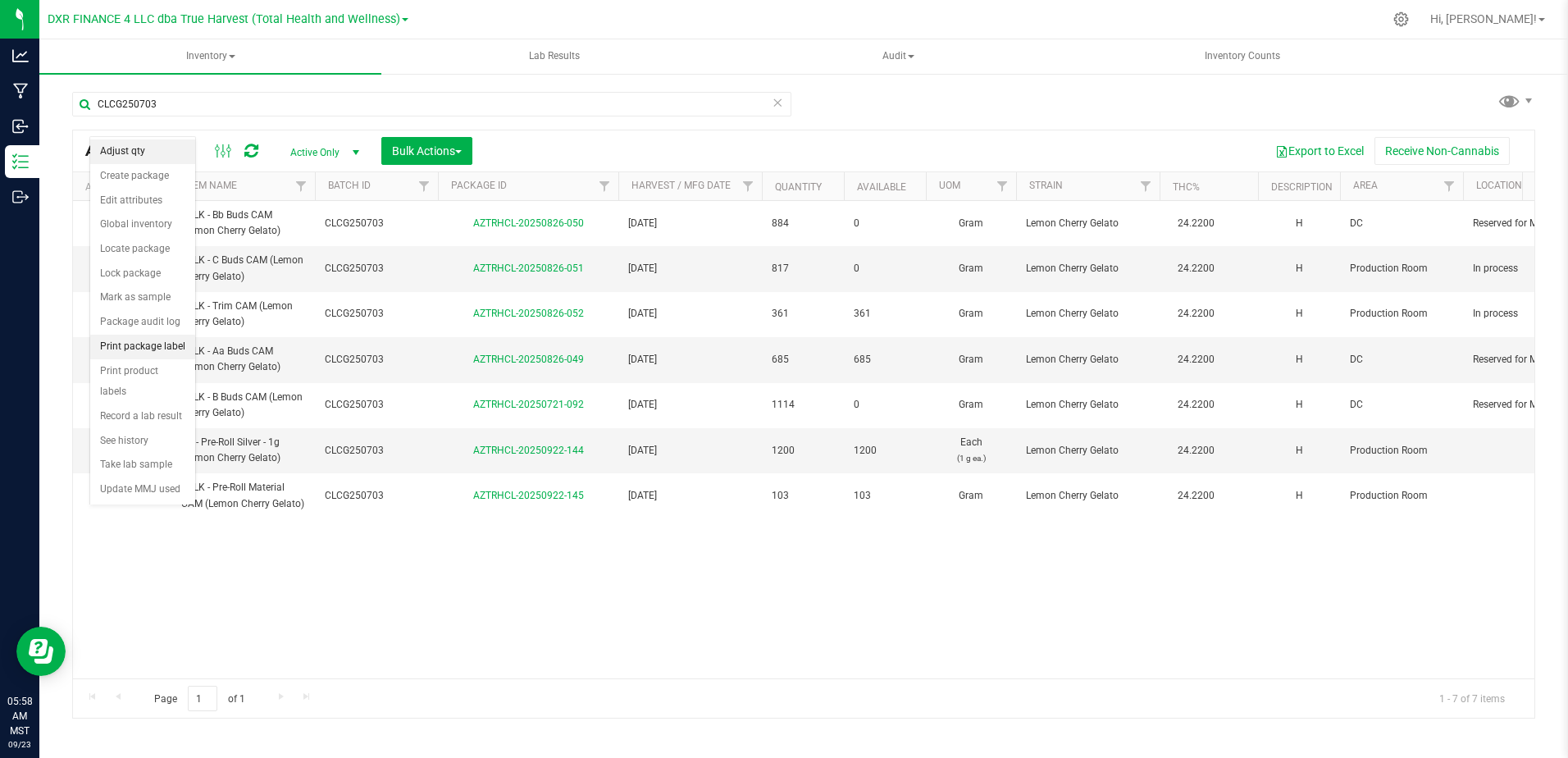
click at [157, 343] on li "Print package label" at bounding box center [142, 347] width 105 height 24
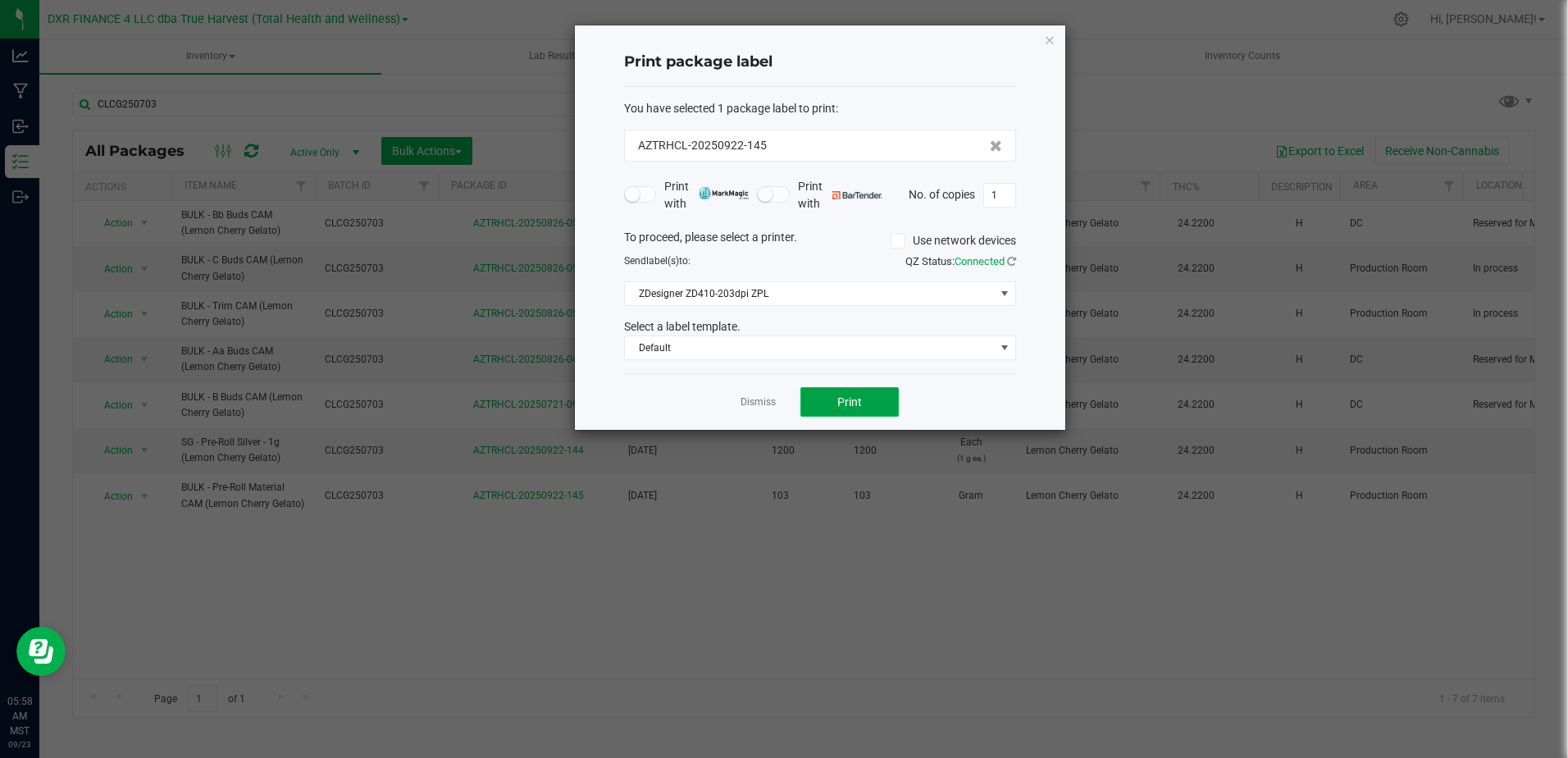
click at [854, 399] on span "Print" at bounding box center [849, 402] width 24 height 13
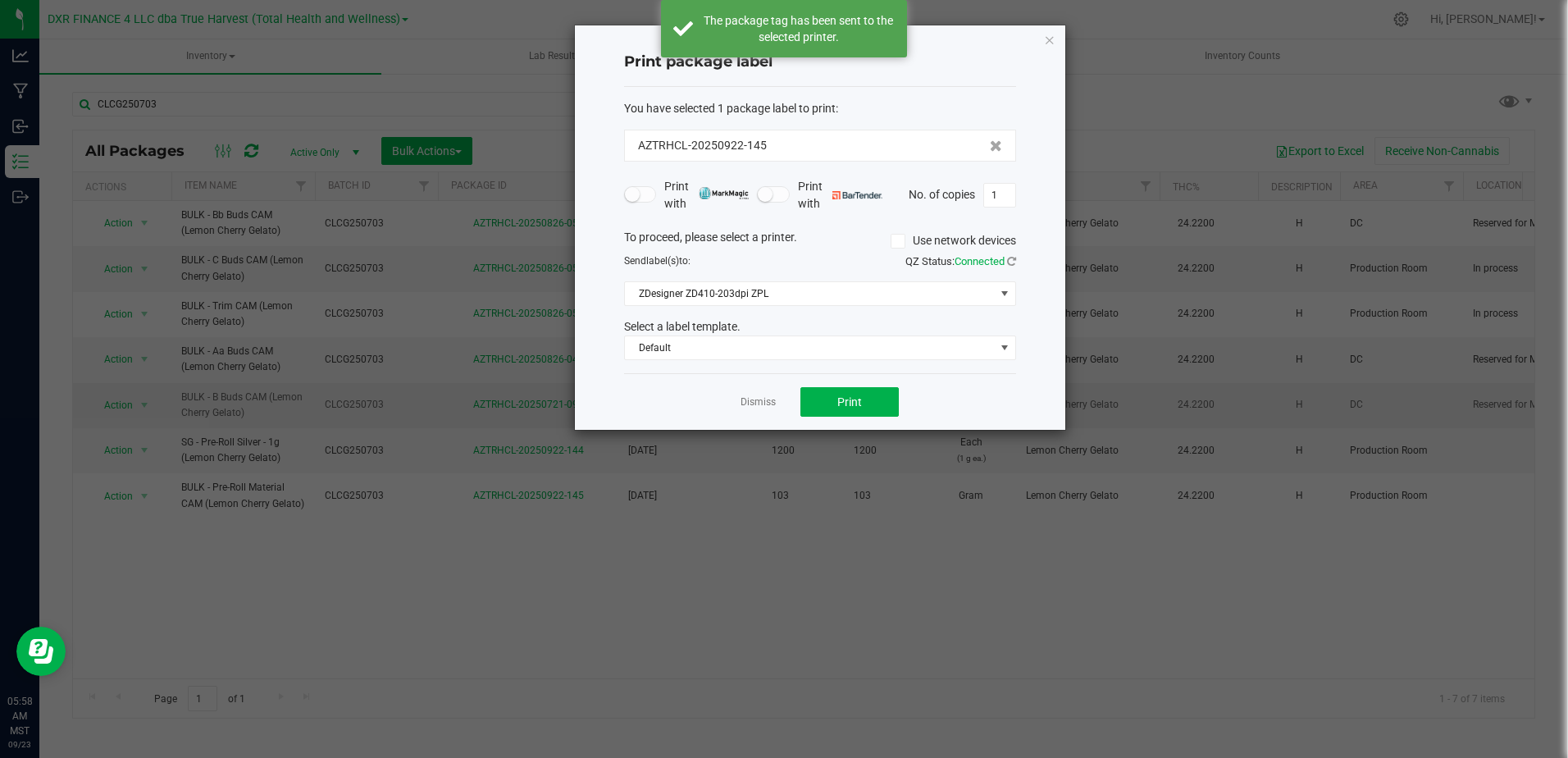
click at [753, 400] on link "Dismiss" at bounding box center [758, 402] width 35 height 14
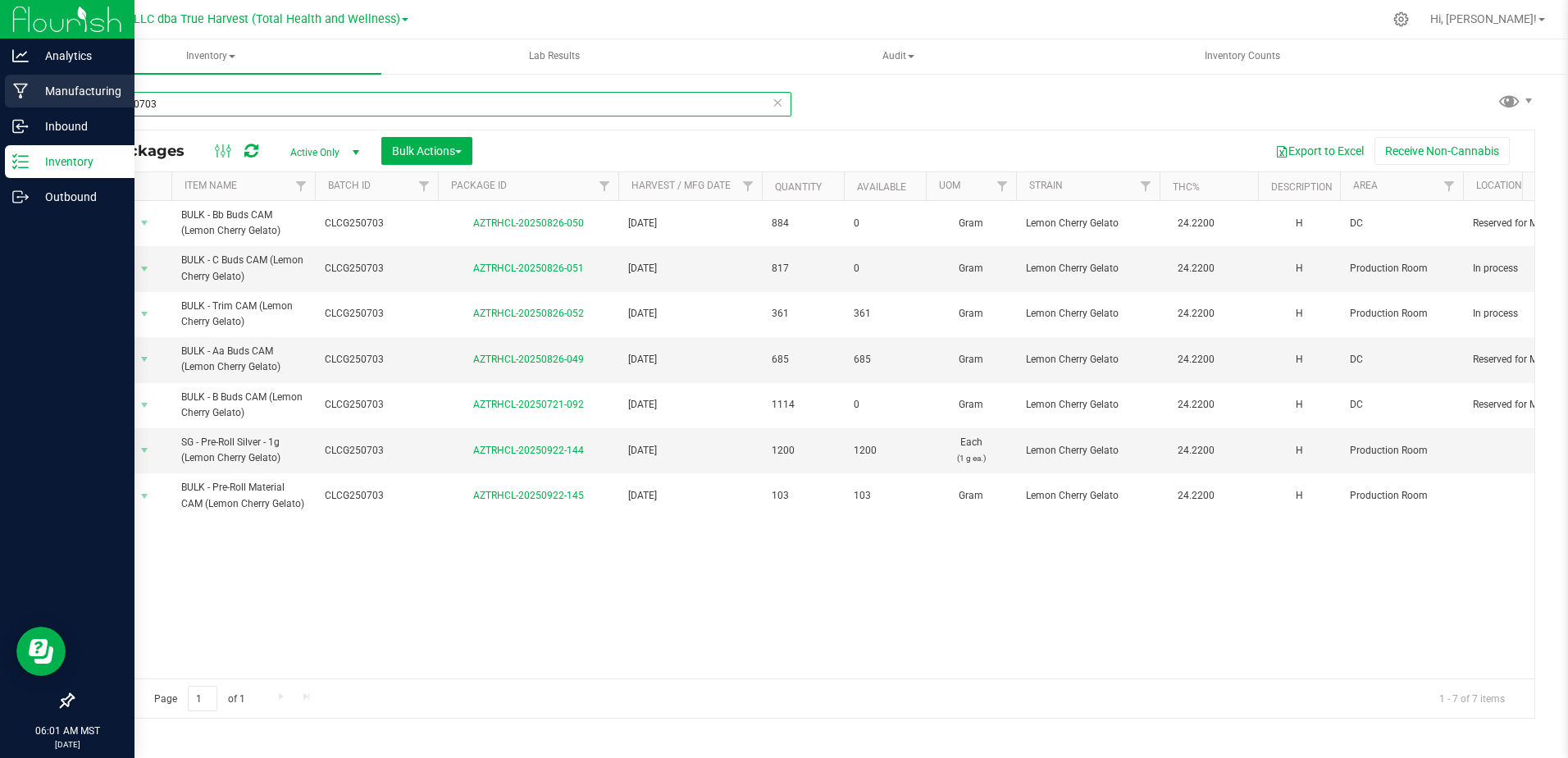
drag, startPoint x: 170, startPoint y: 101, endPoint x: 19, endPoint y: 92, distance: 151.3
click at [19, 92] on div "Analytics Manufacturing Inbound Inventory Outbound 06:01 AM MST [DATE] 09/23 DX…" at bounding box center [784, 379] width 1568 height 758
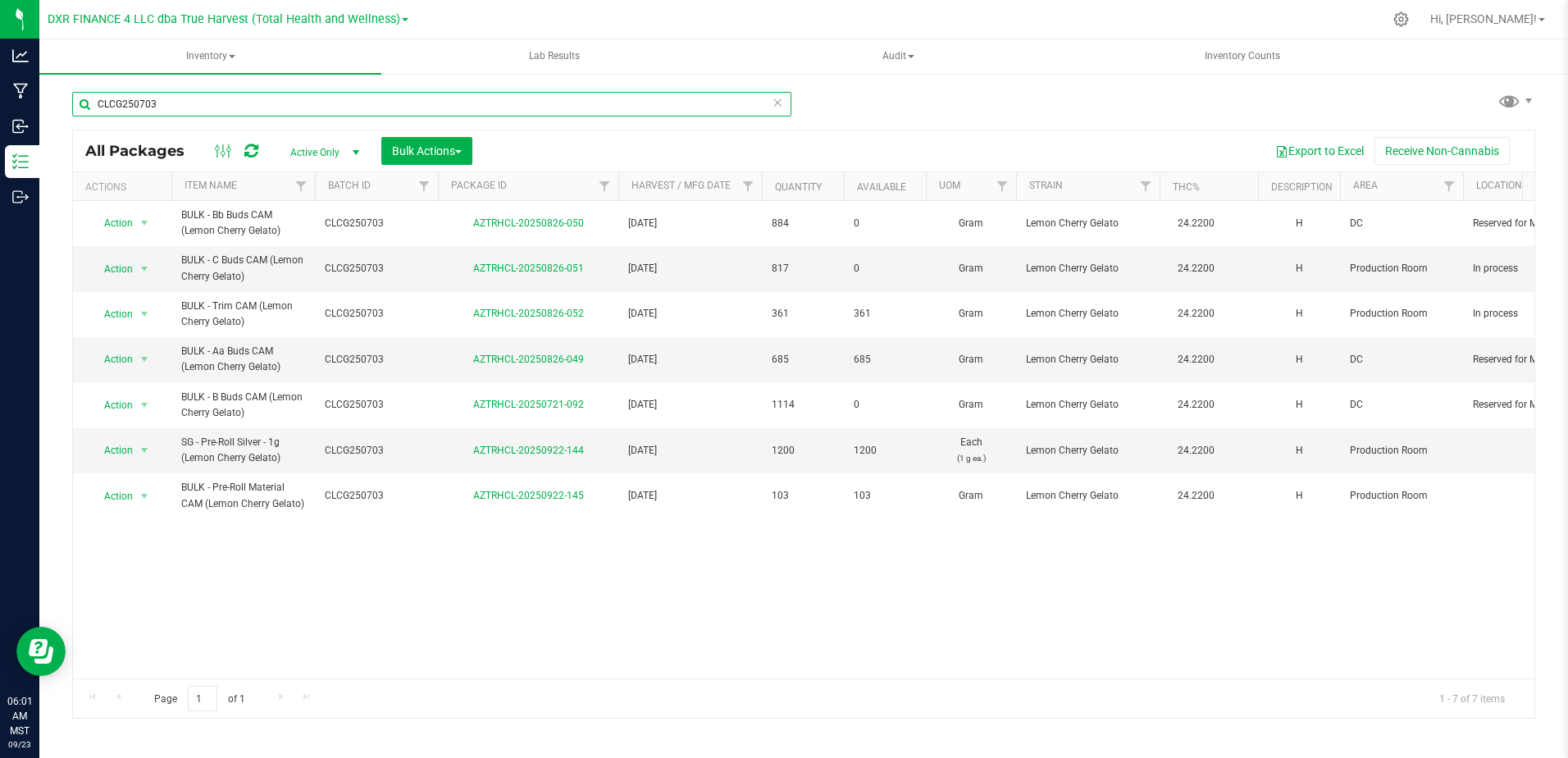
paste input "PAB250703"
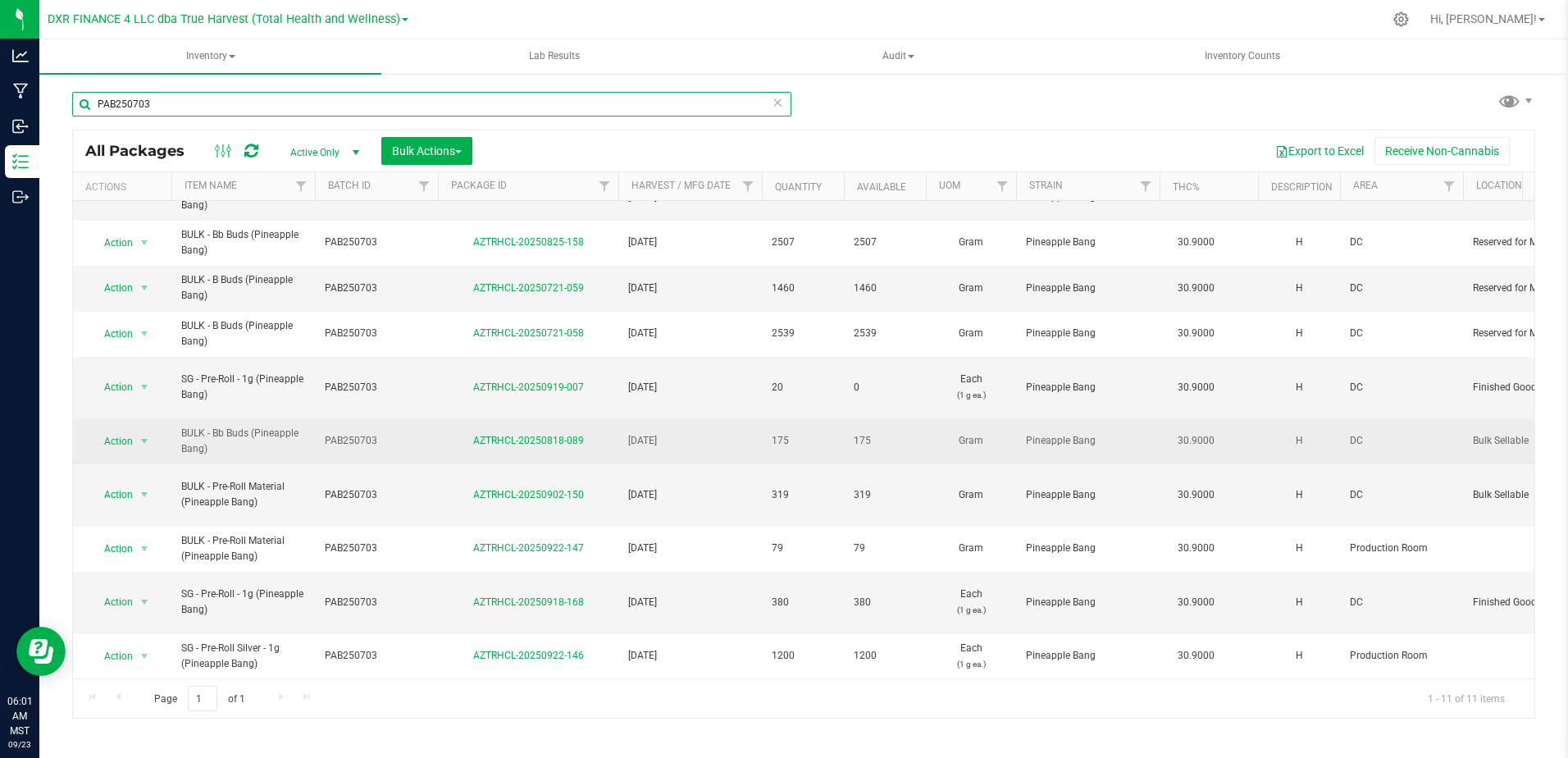
scroll to position [84, 0]
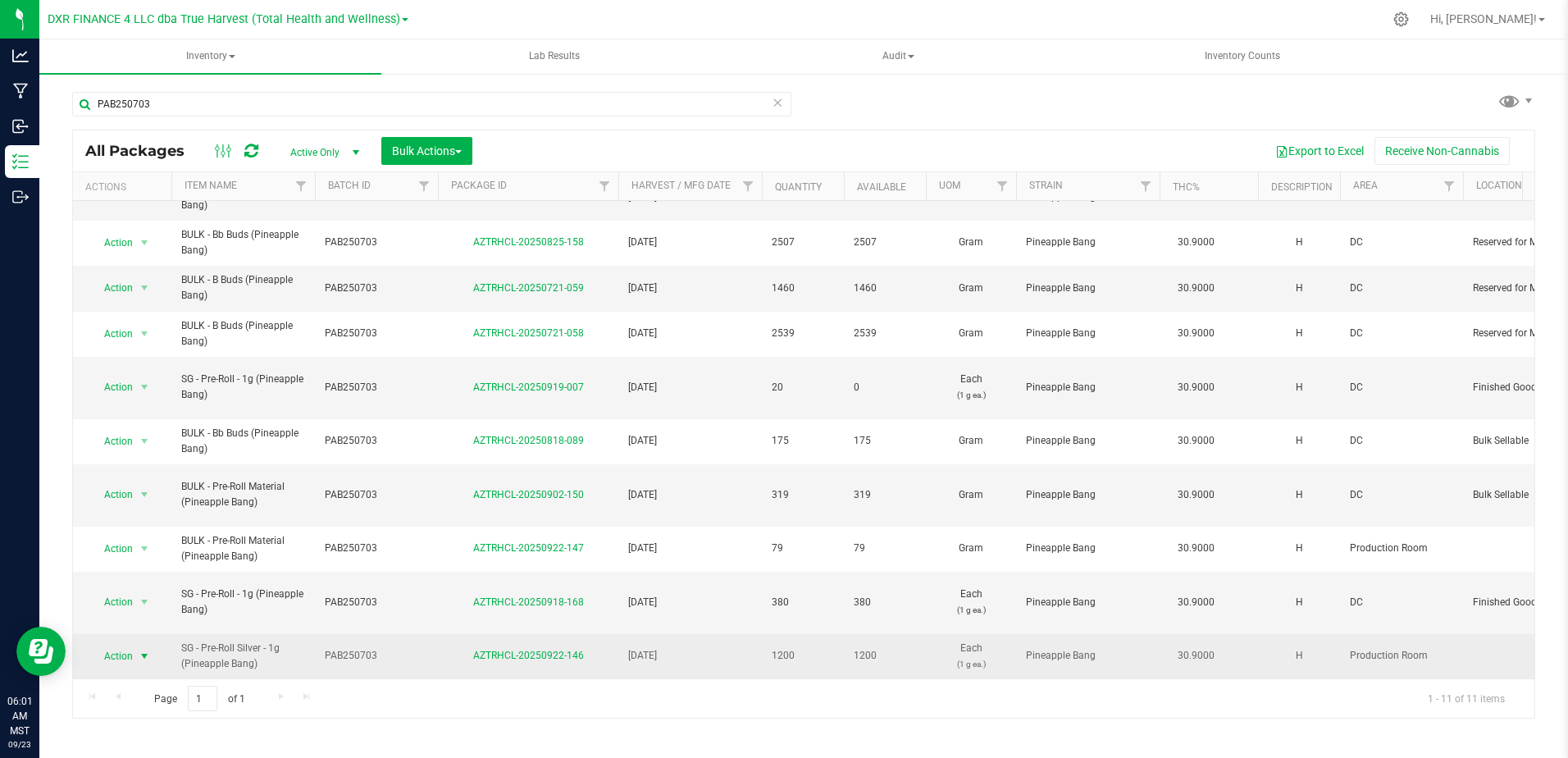
click at [121, 651] on span "Action" at bounding box center [111, 656] width 44 height 23
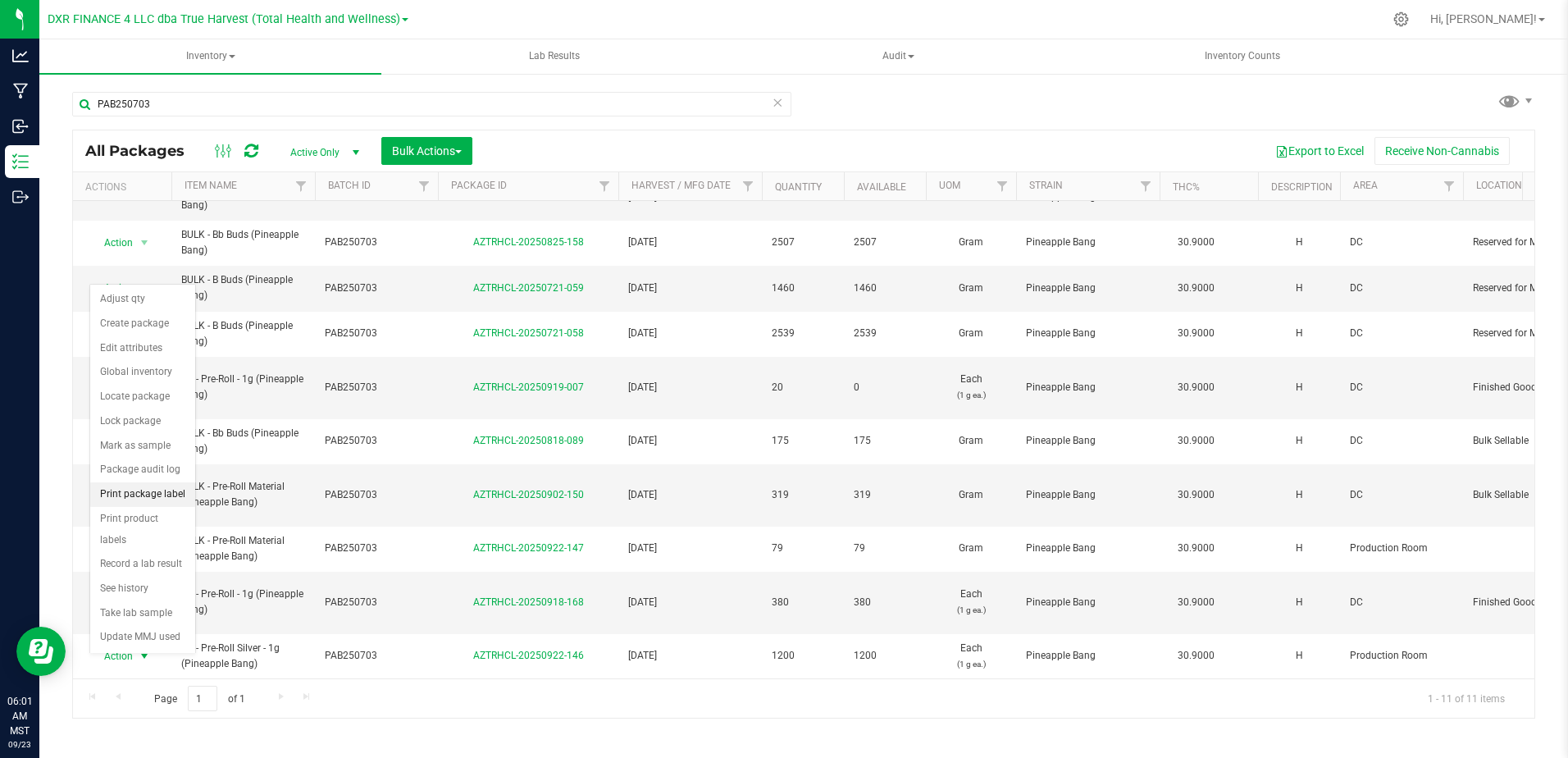
click at [145, 498] on li "Print package label" at bounding box center [142, 494] width 105 height 24
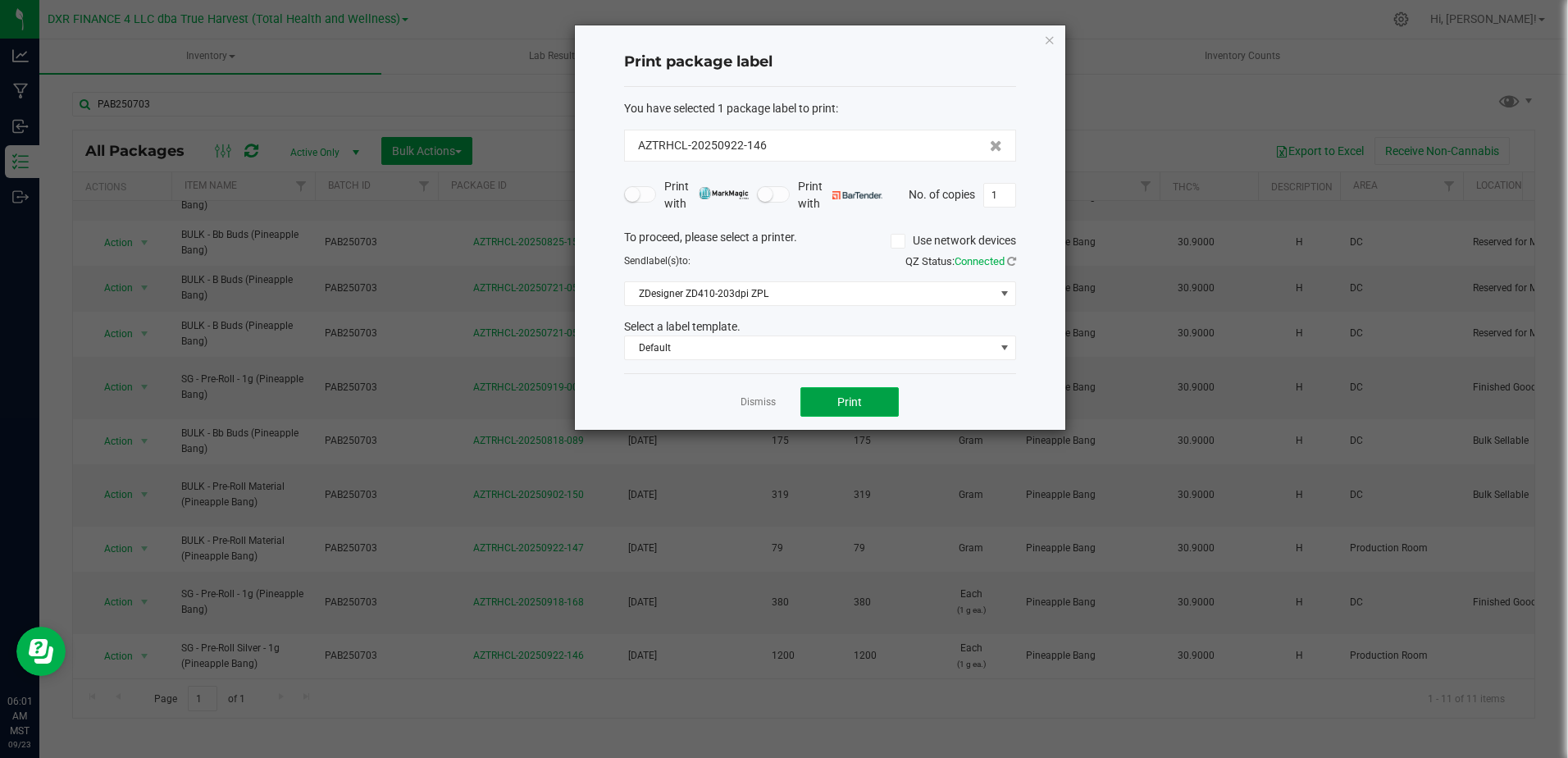
click at [830, 402] on button "Print" at bounding box center [850, 401] width 99 height 29
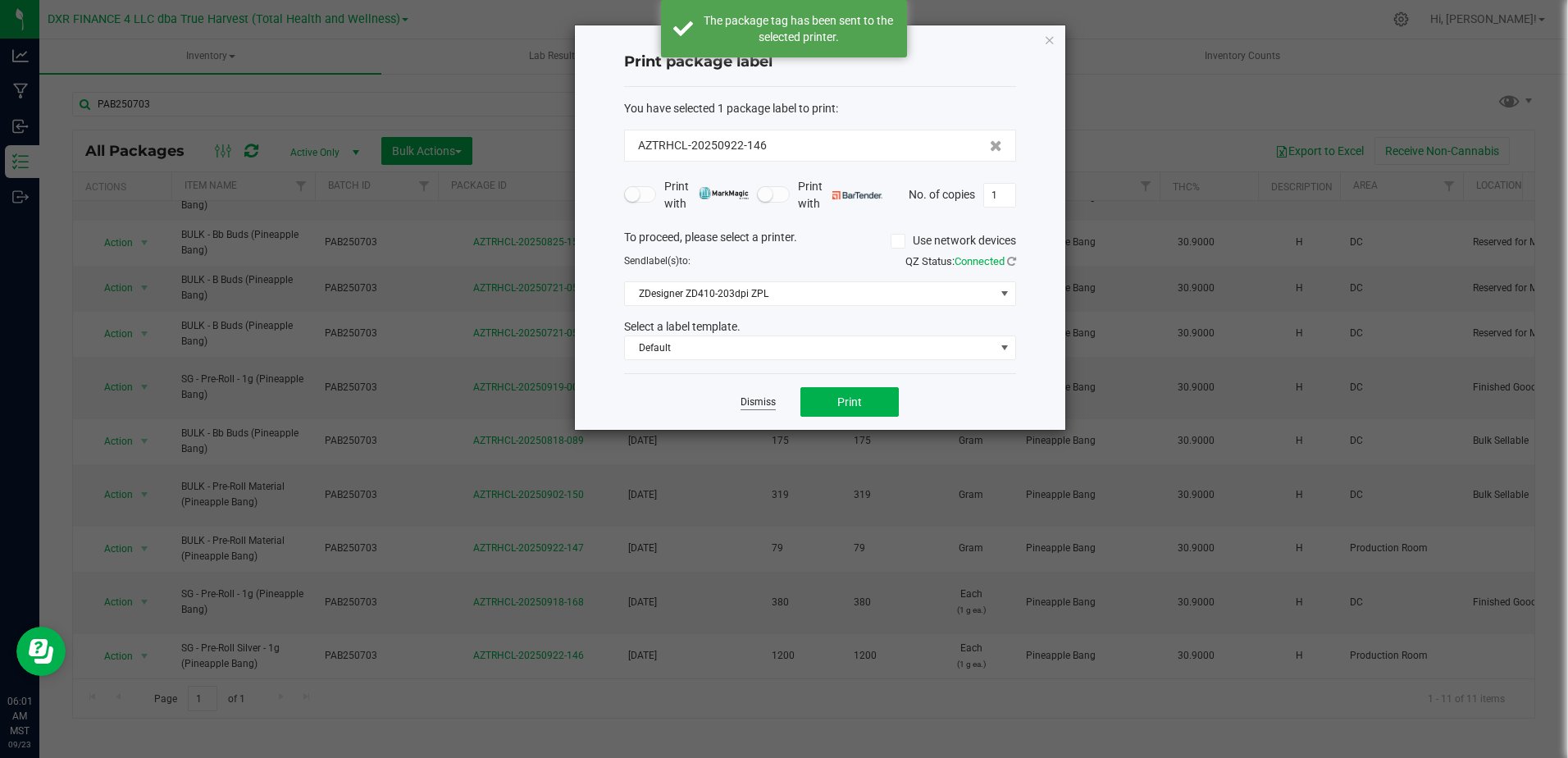
click at [761, 405] on link "Dismiss" at bounding box center [758, 402] width 35 height 14
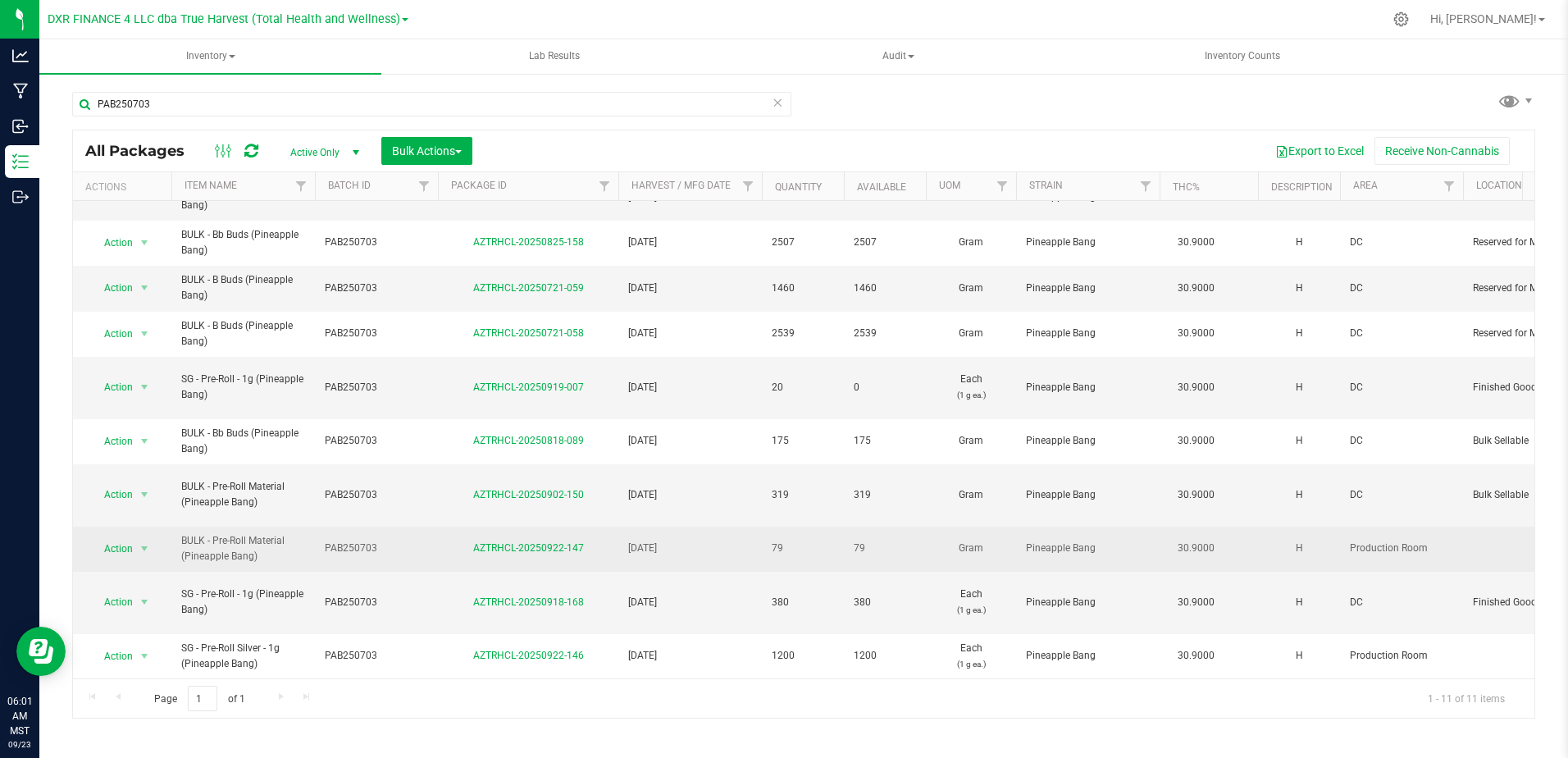
click at [156, 538] on div "Action Action Adjust qty Create package Edit attributes Global inventory Locate…" at bounding box center [122, 549] width 79 height 23
click at [152, 538] on span "select" at bounding box center [145, 549] width 20 height 23
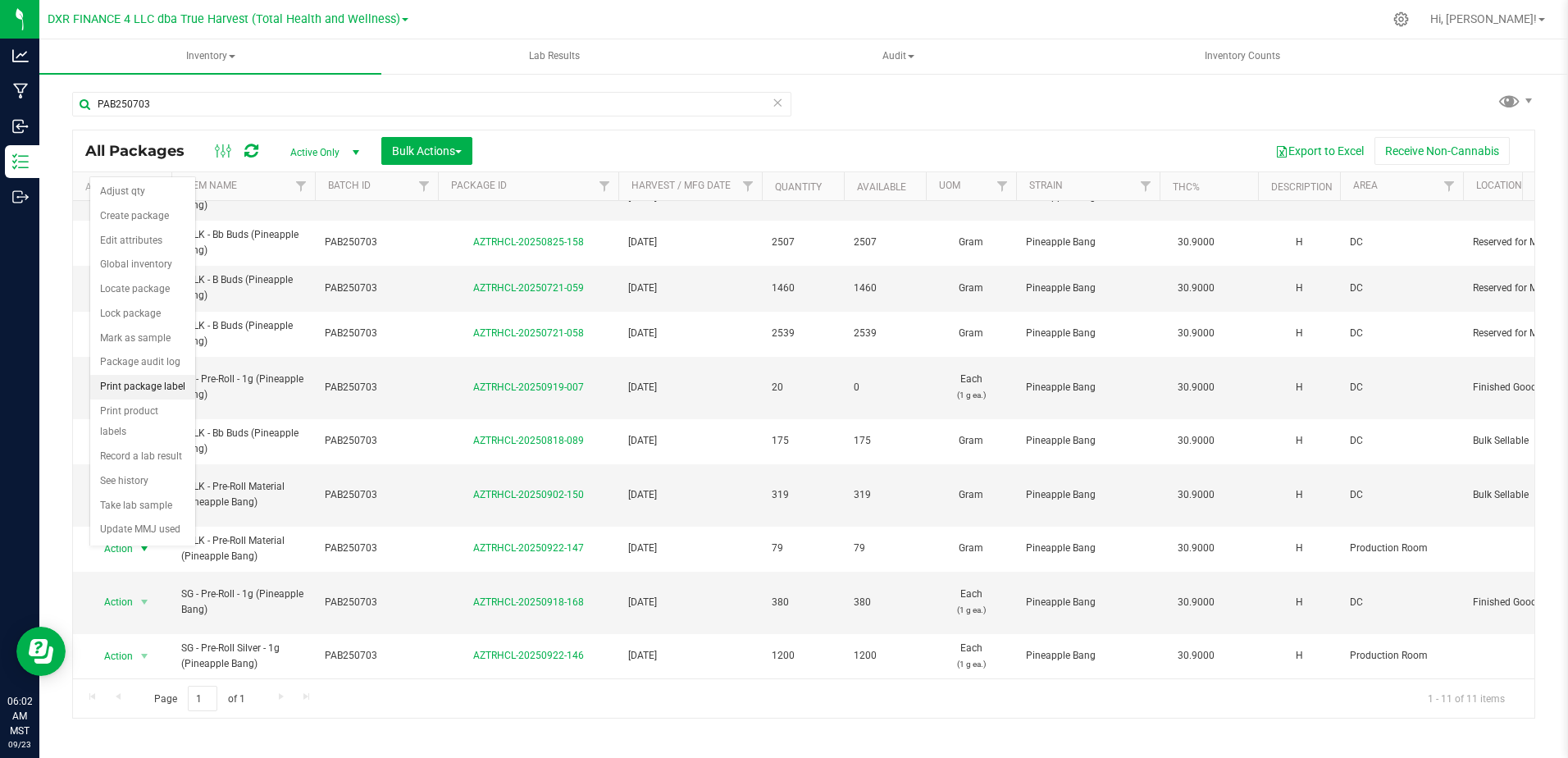
click at [172, 384] on li "Print package label" at bounding box center [142, 387] width 105 height 24
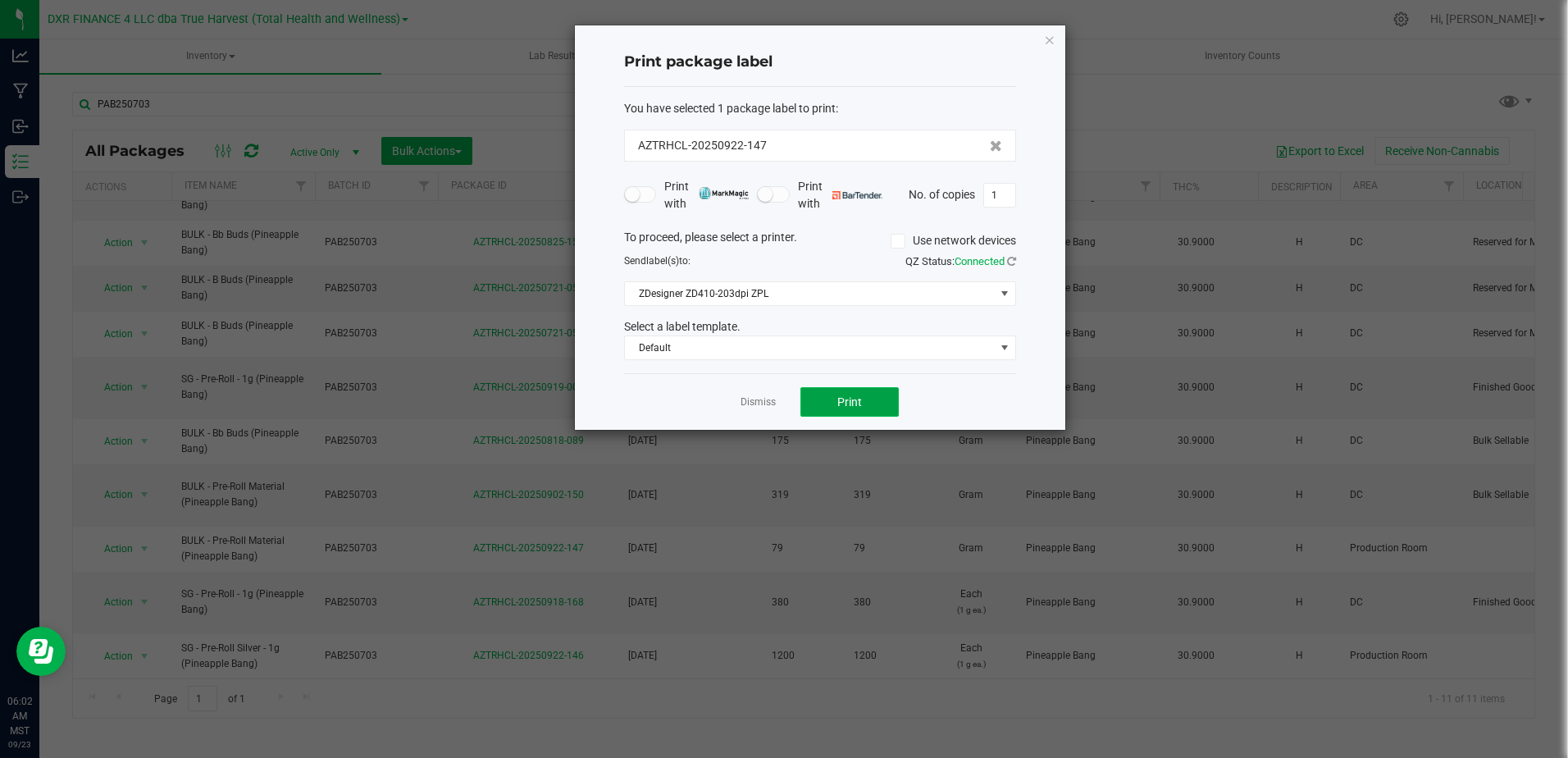
click at [817, 407] on button "Print" at bounding box center [850, 401] width 99 height 29
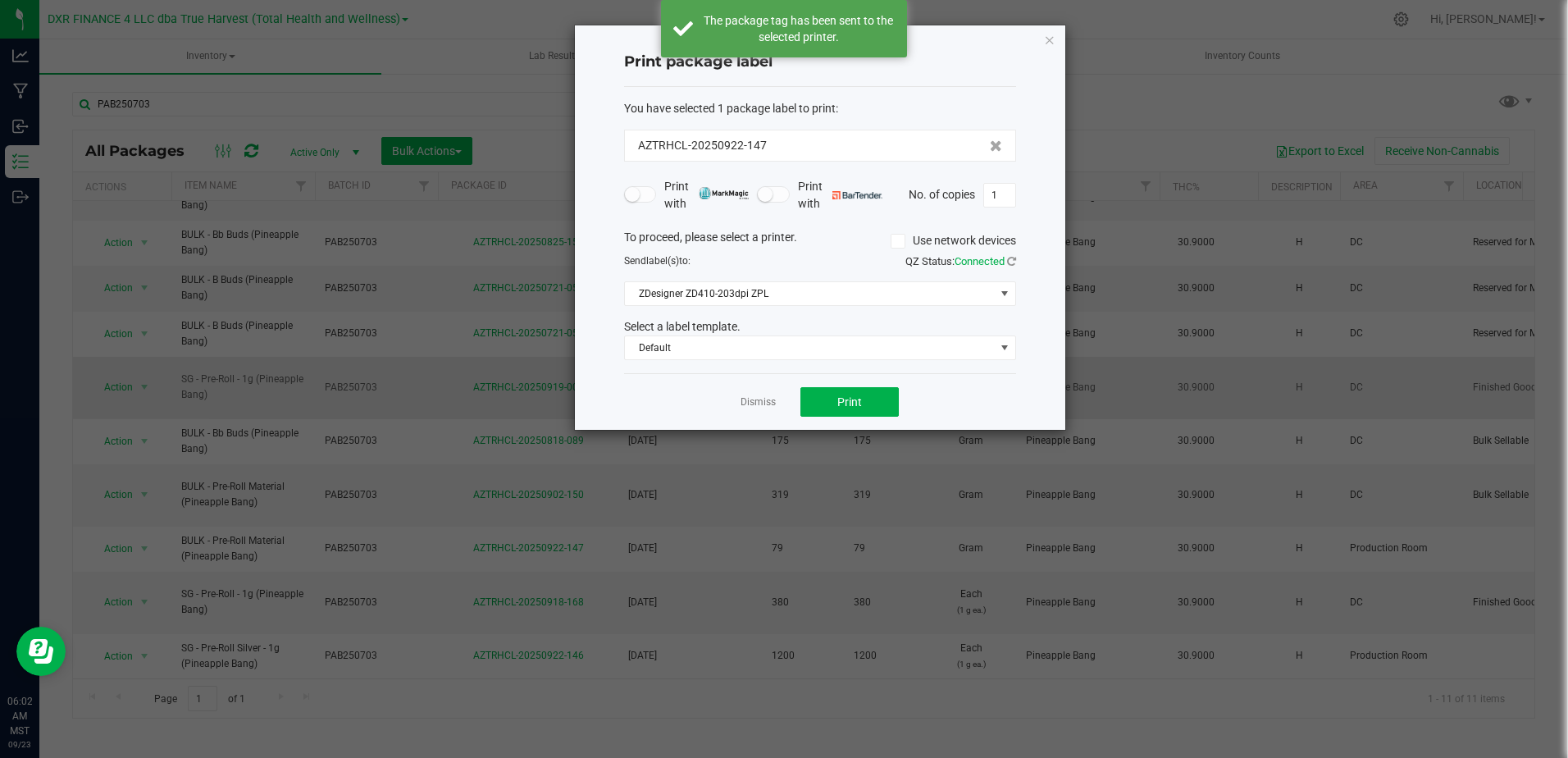
click at [749, 403] on link "Dismiss" at bounding box center [758, 402] width 35 height 14
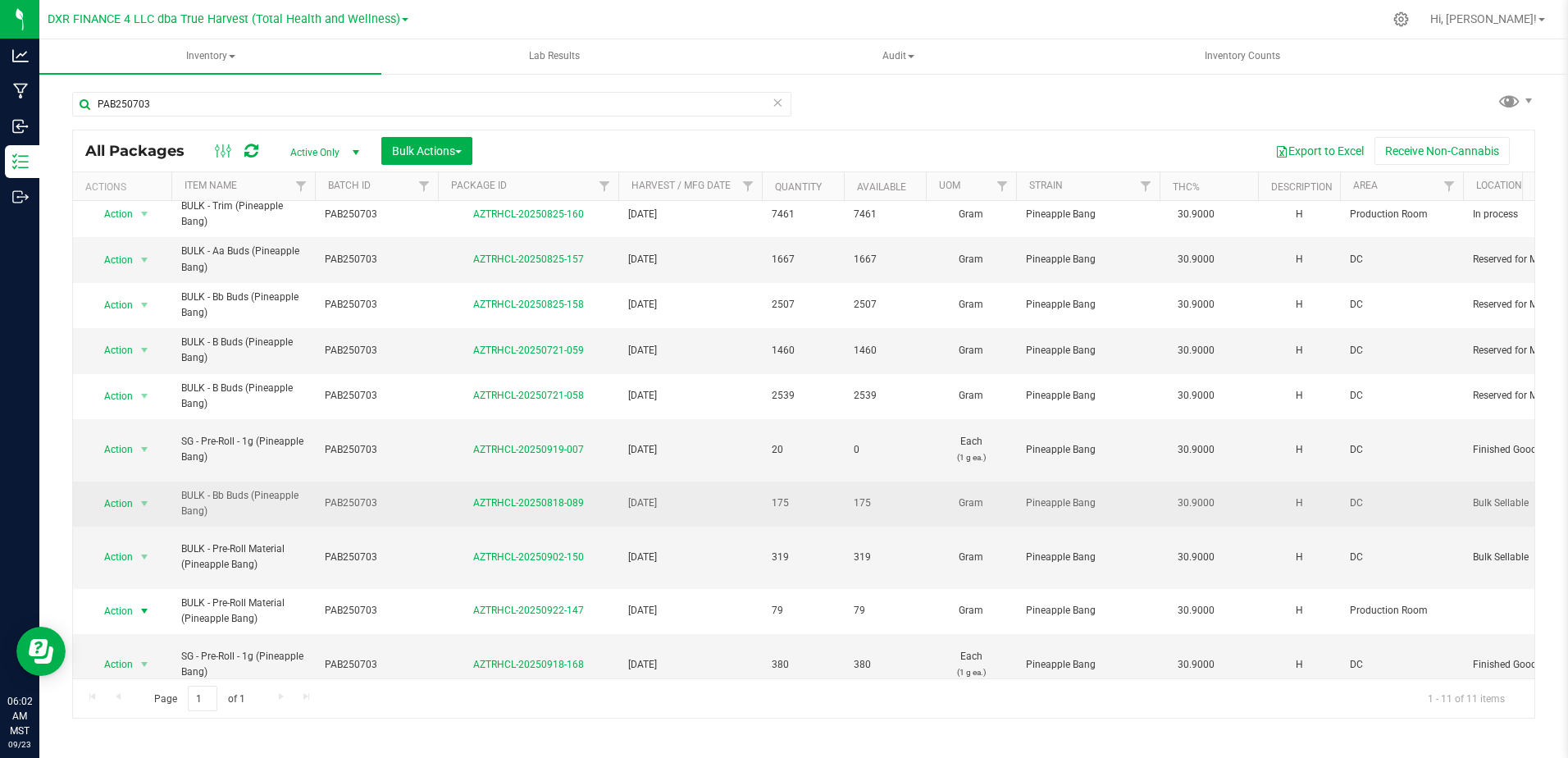
scroll to position [0, 0]
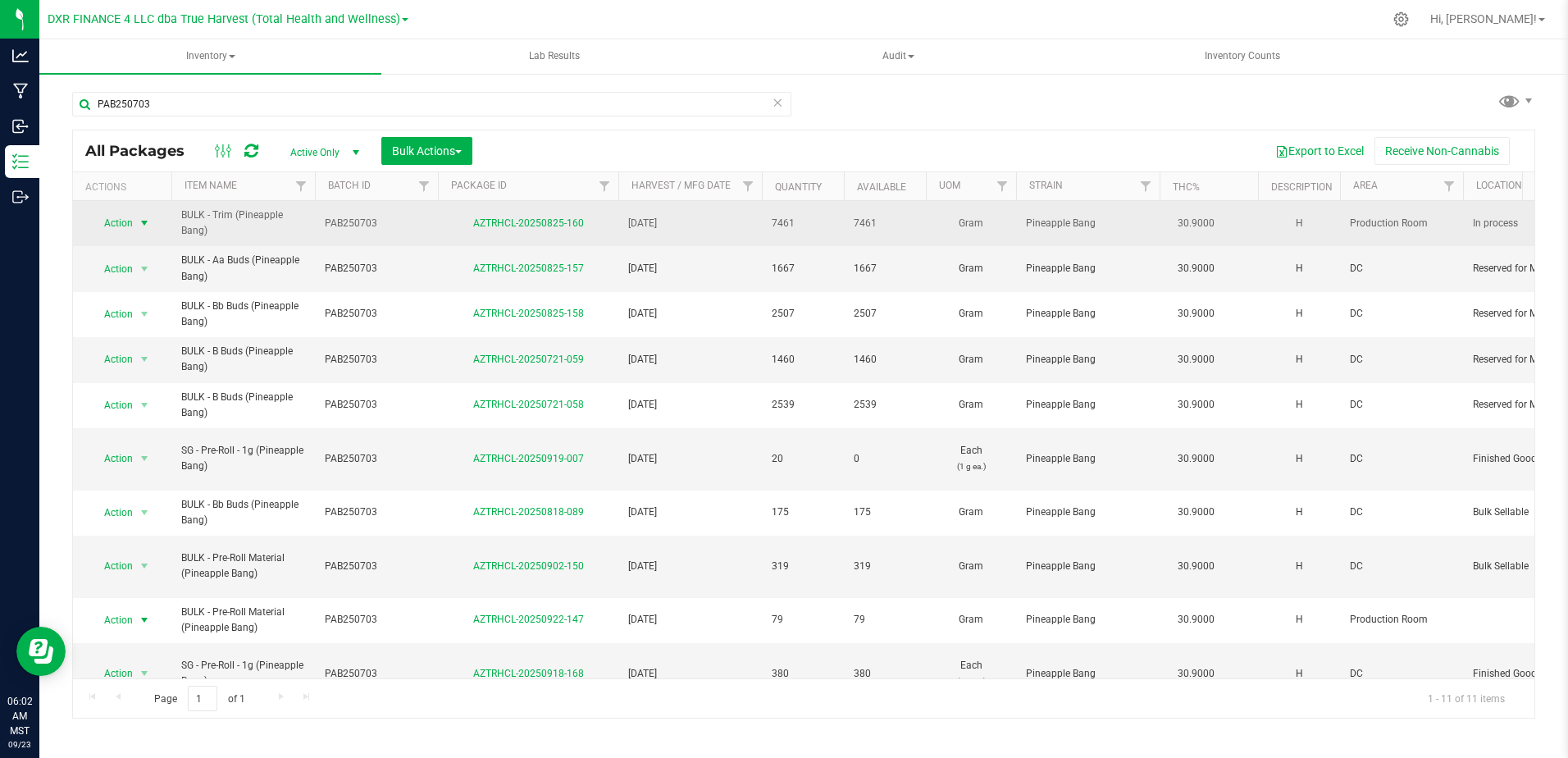
click at [147, 225] on span "select" at bounding box center [145, 224] width 13 height 13
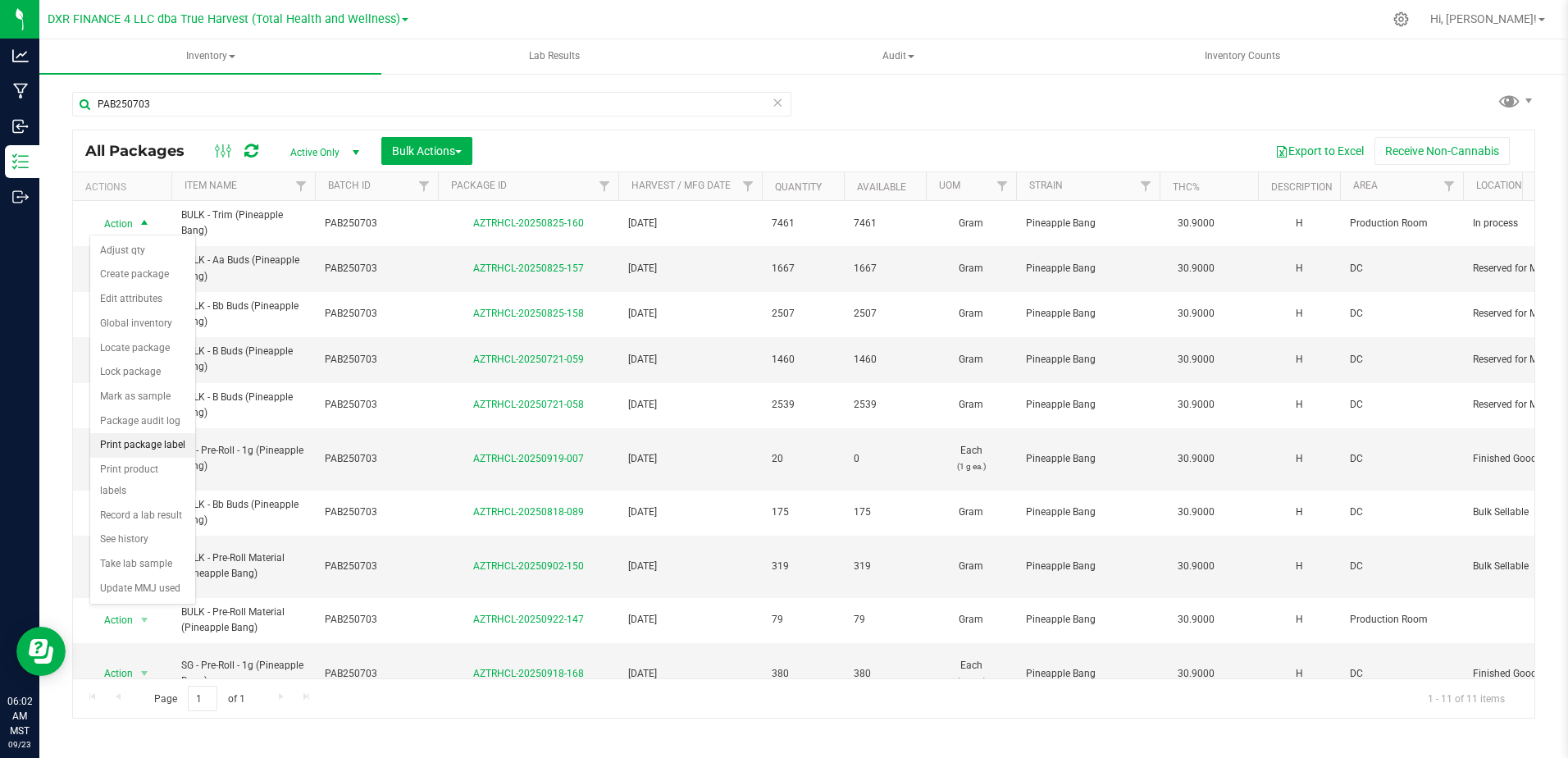
click at [161, 457] on li "Print package label" at bounding box center [142, 445] width 105 height 24
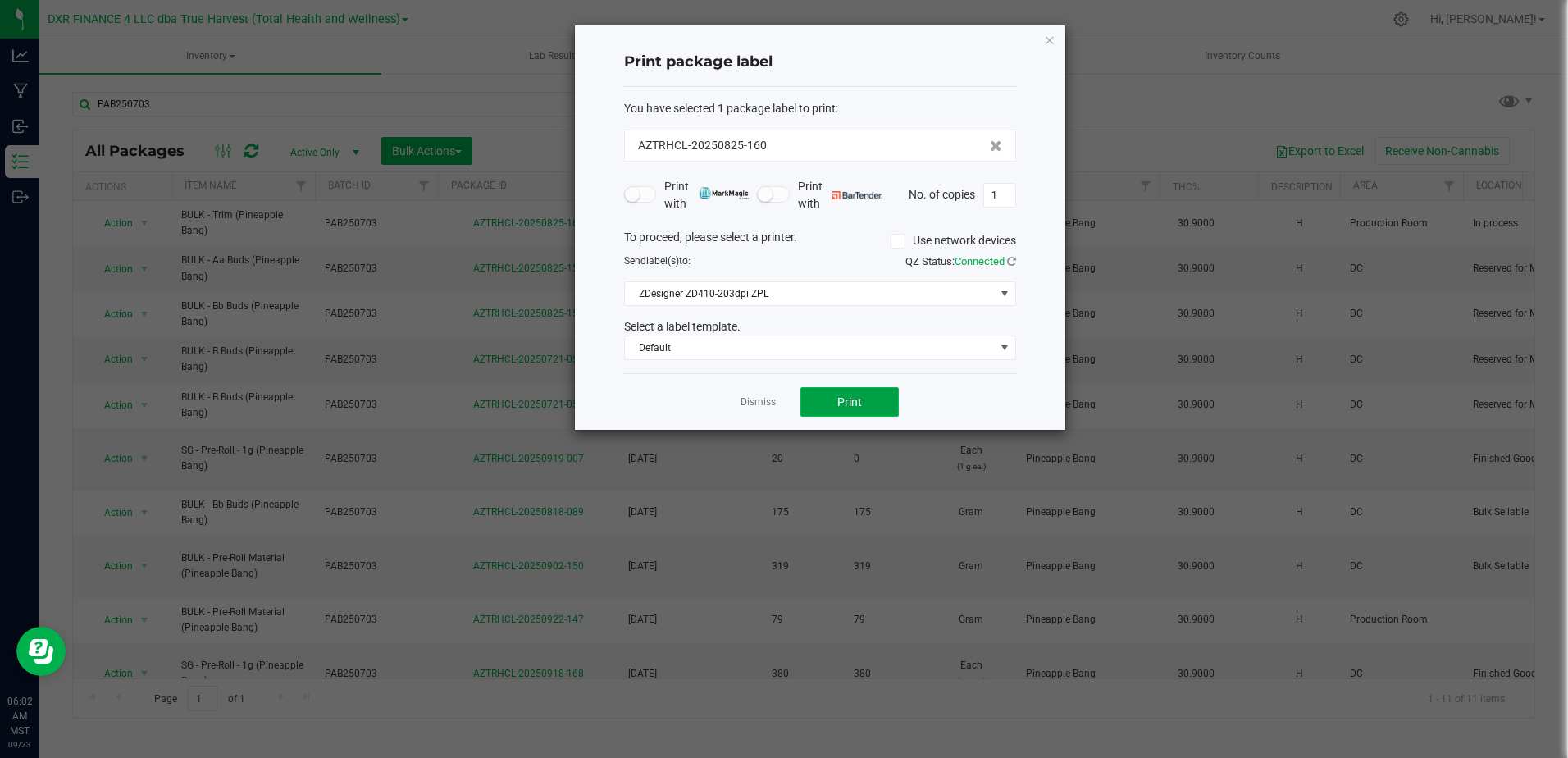
click at [850, 390] on button "Print" at bounding box center [850, 401] width 99 height 29
click at [850, 392] on button "Print" at bounding box center [850, 401] width 99 height 29
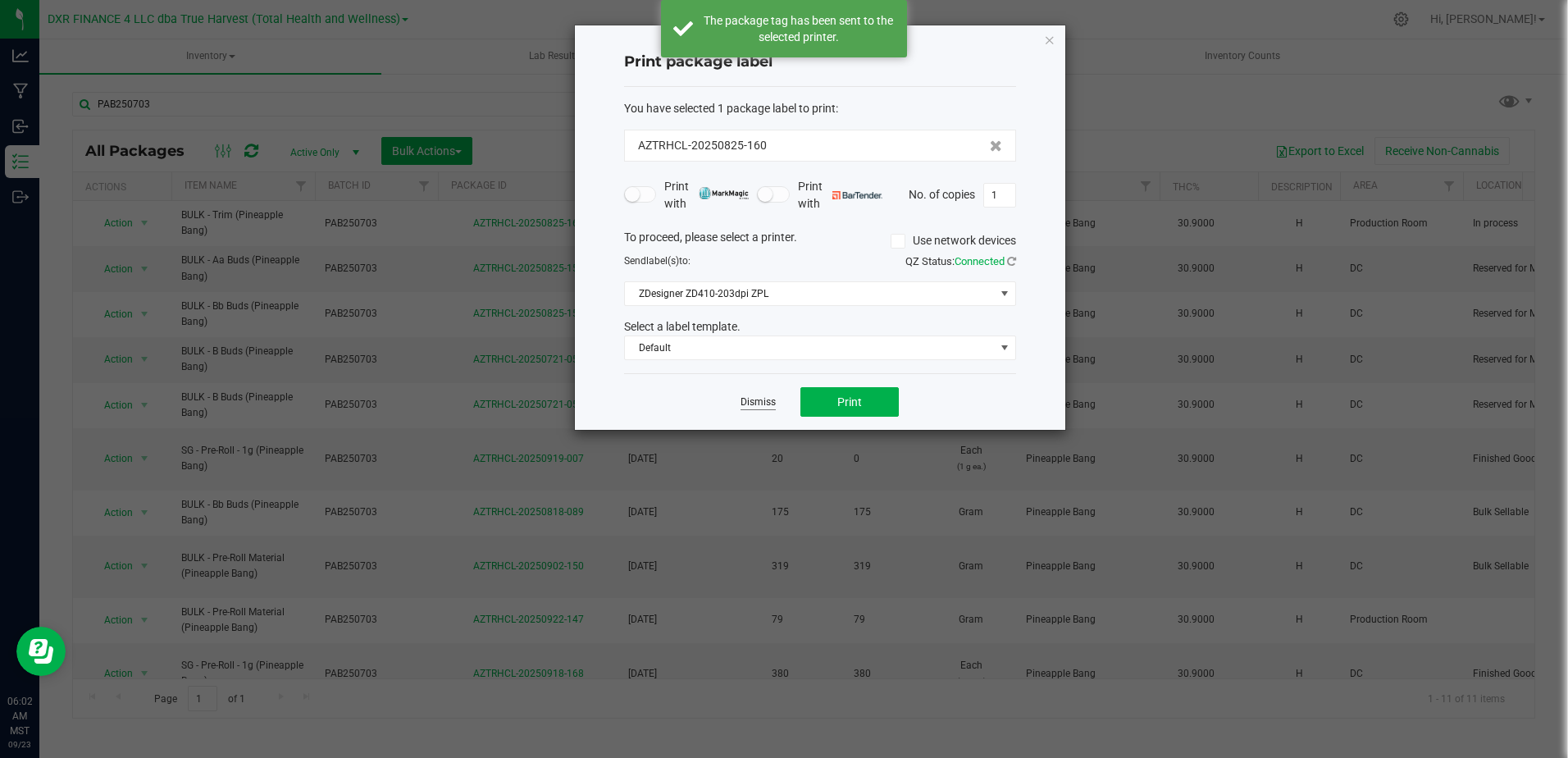
click at [762, 398] on link "Dismiss" at bounding box center [758, 402] width 35 height 14
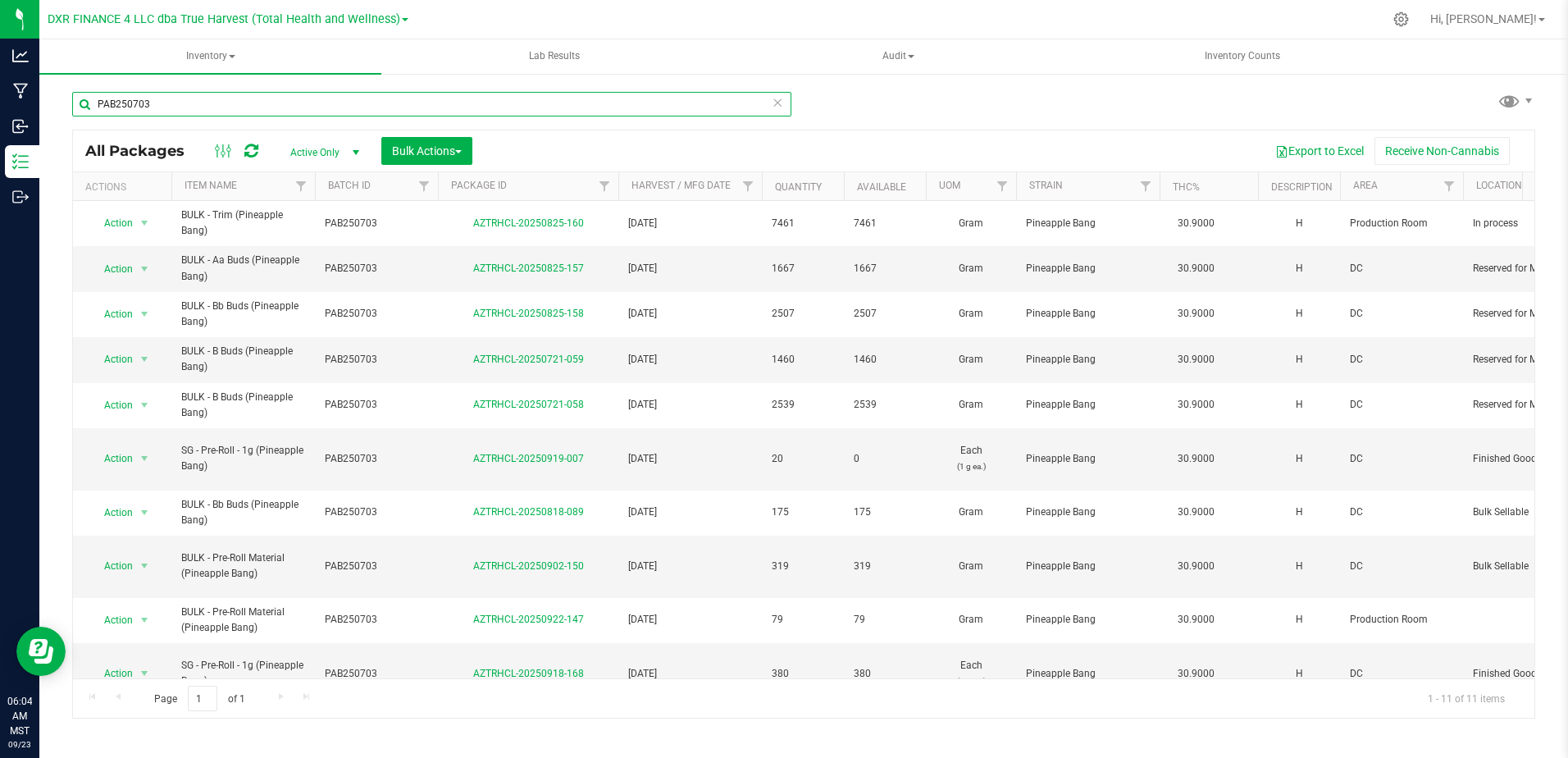
drag, startPoint x: 156, startPoint y: 98, endPoint x: 84, endPoint y: 95, distance: 72.1
click at [84, 95] on input "PAB250703" at bounding box center [431, 104] width 719 height 24
paste input "DRB25081"
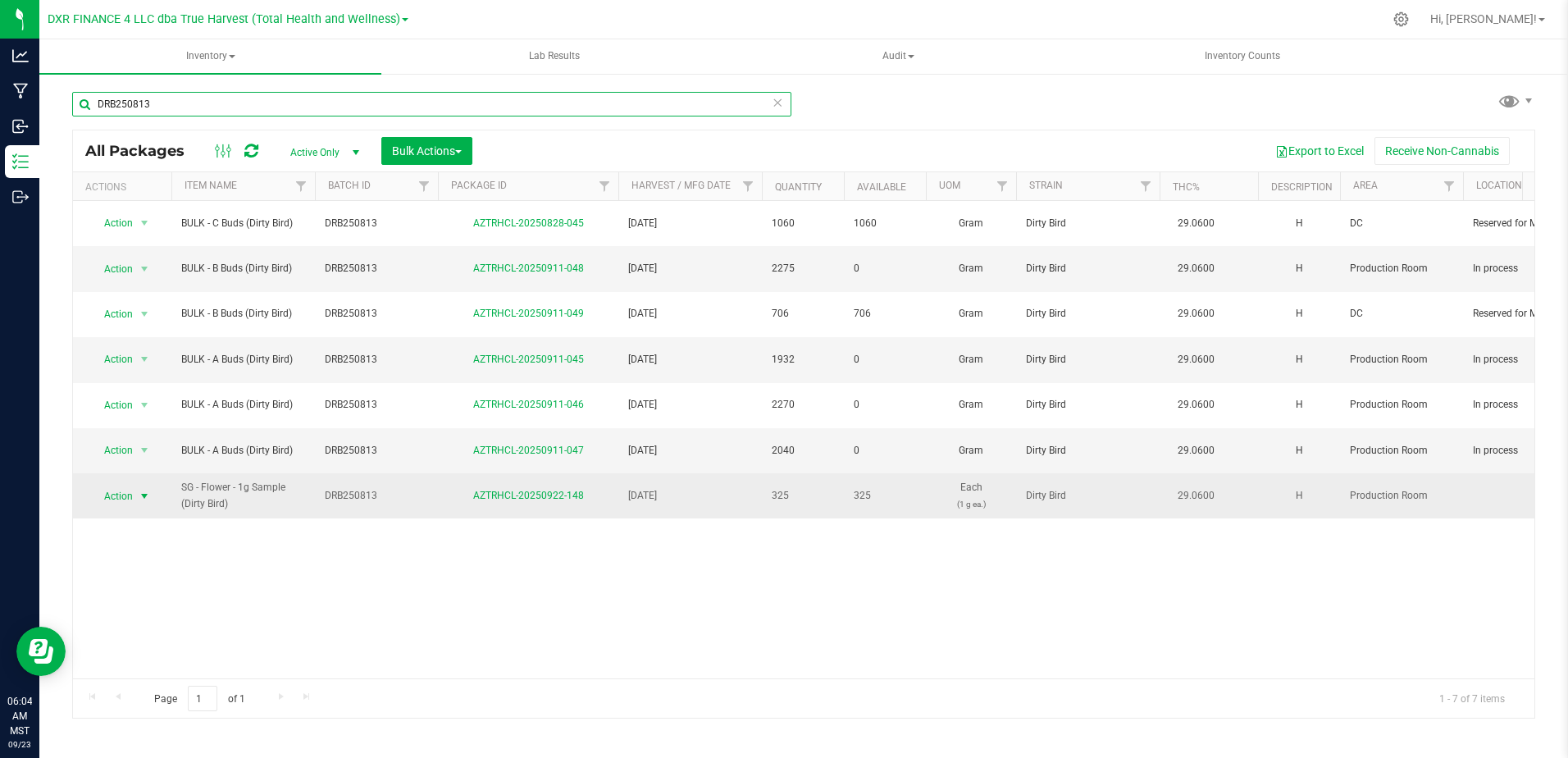
type input "DRB250813"
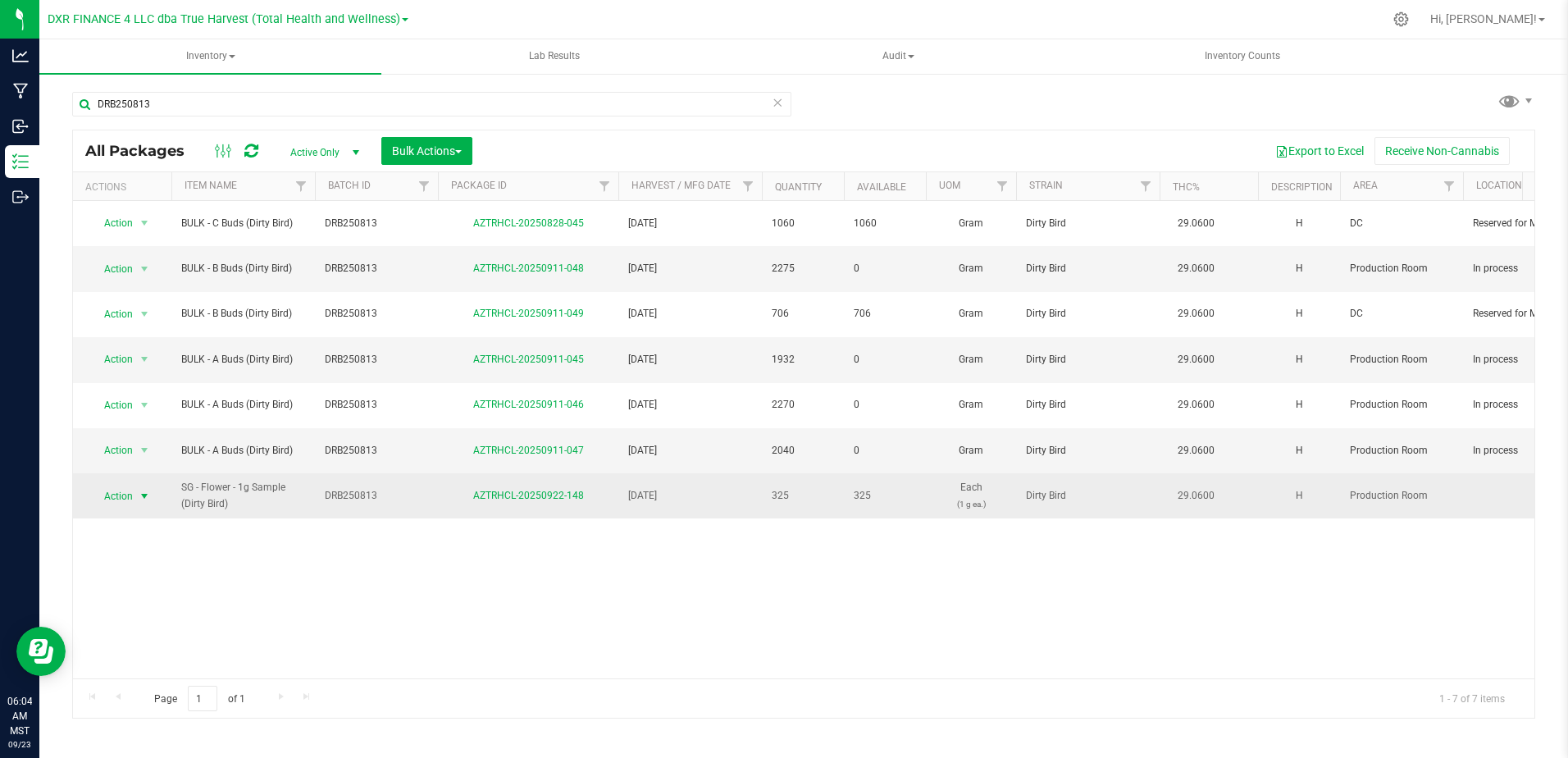
click at [121, 485] on span "Action" at bounding box center [111, 496] width 44 height 23
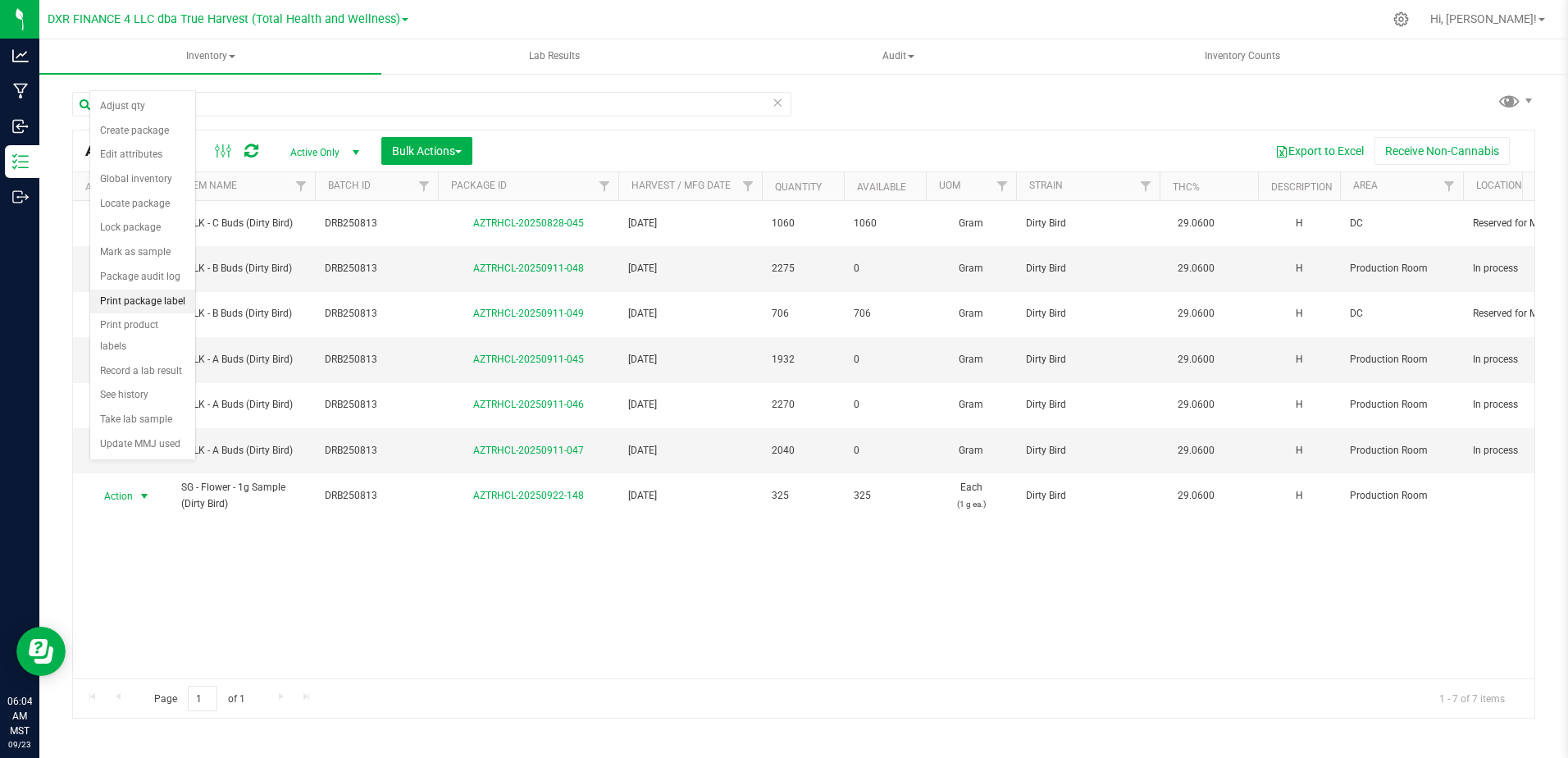
click at [162, 311] on li "Print package label" at bounding box center [142, 302] width 105 height 24
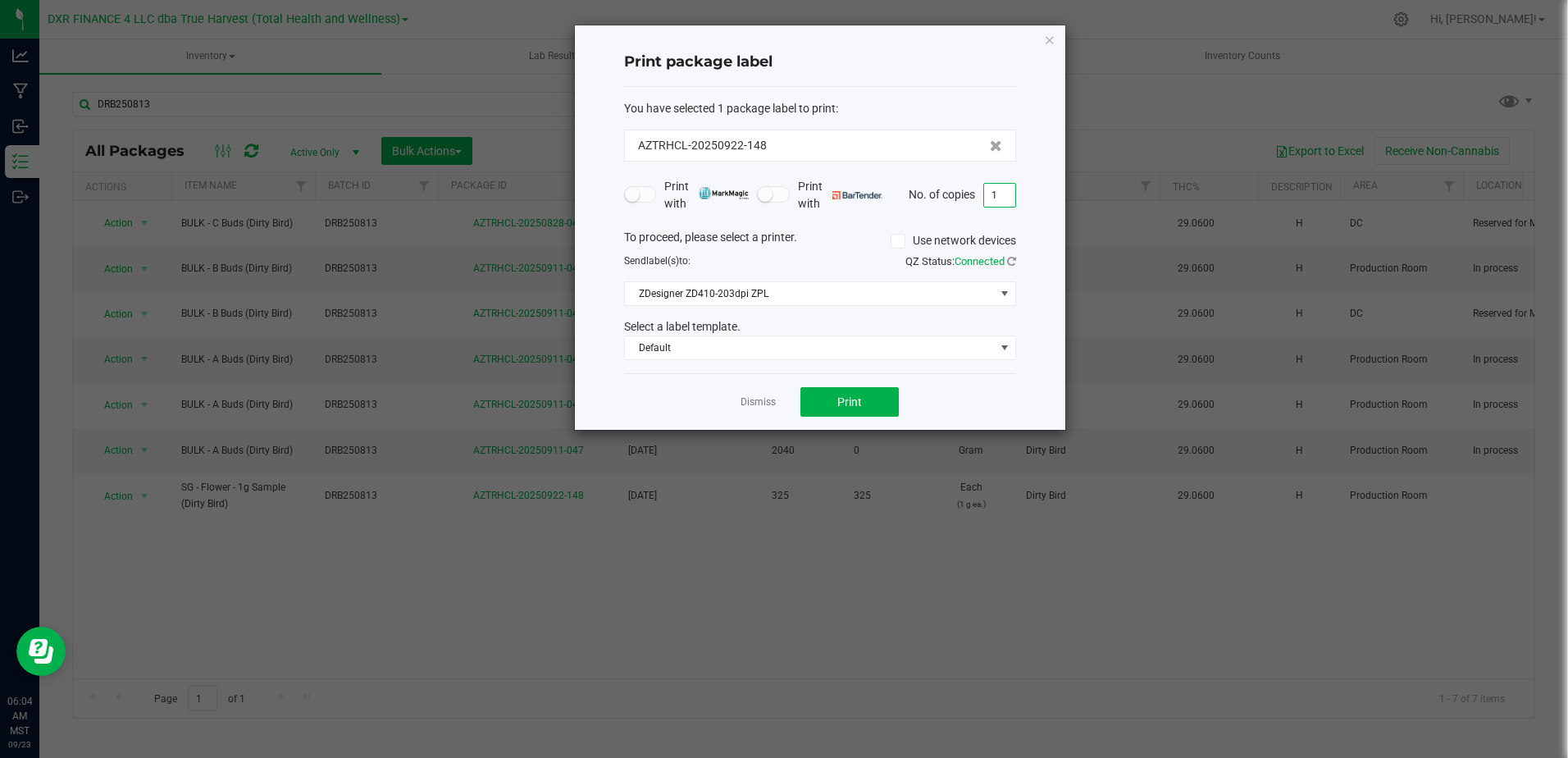
click at [1005, 199] on input "1" at bounding box center [1000, 194] width 31 height 23
type input "5"
click at [860, 396] on span "Print" at bounding box center [849, 402] width 24 height 13
click at [743, 401] on link "Dismiss" at bounding box center [758, 402] width 35 height 14
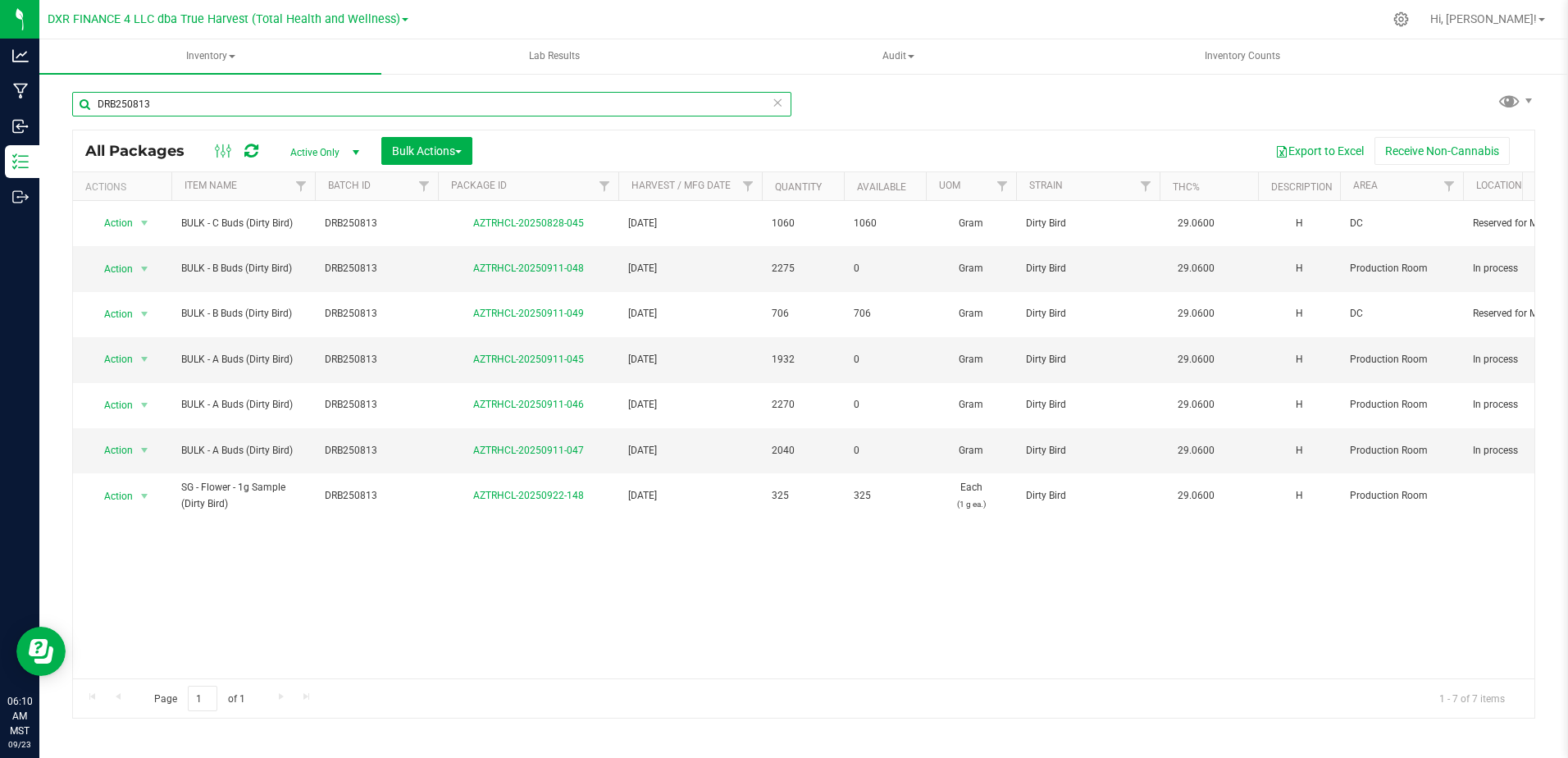
drag, startPoint x: 160, startPoint y: 99, endPoint x: 53, endPoint y: 97, distance: 107.0
click at [53, 97] on div "DRB250813 All Packages Active Only Active Only Lab Samples Locked All Bulk Acti…" at bounding box center [804, 322] width 1529 height 501
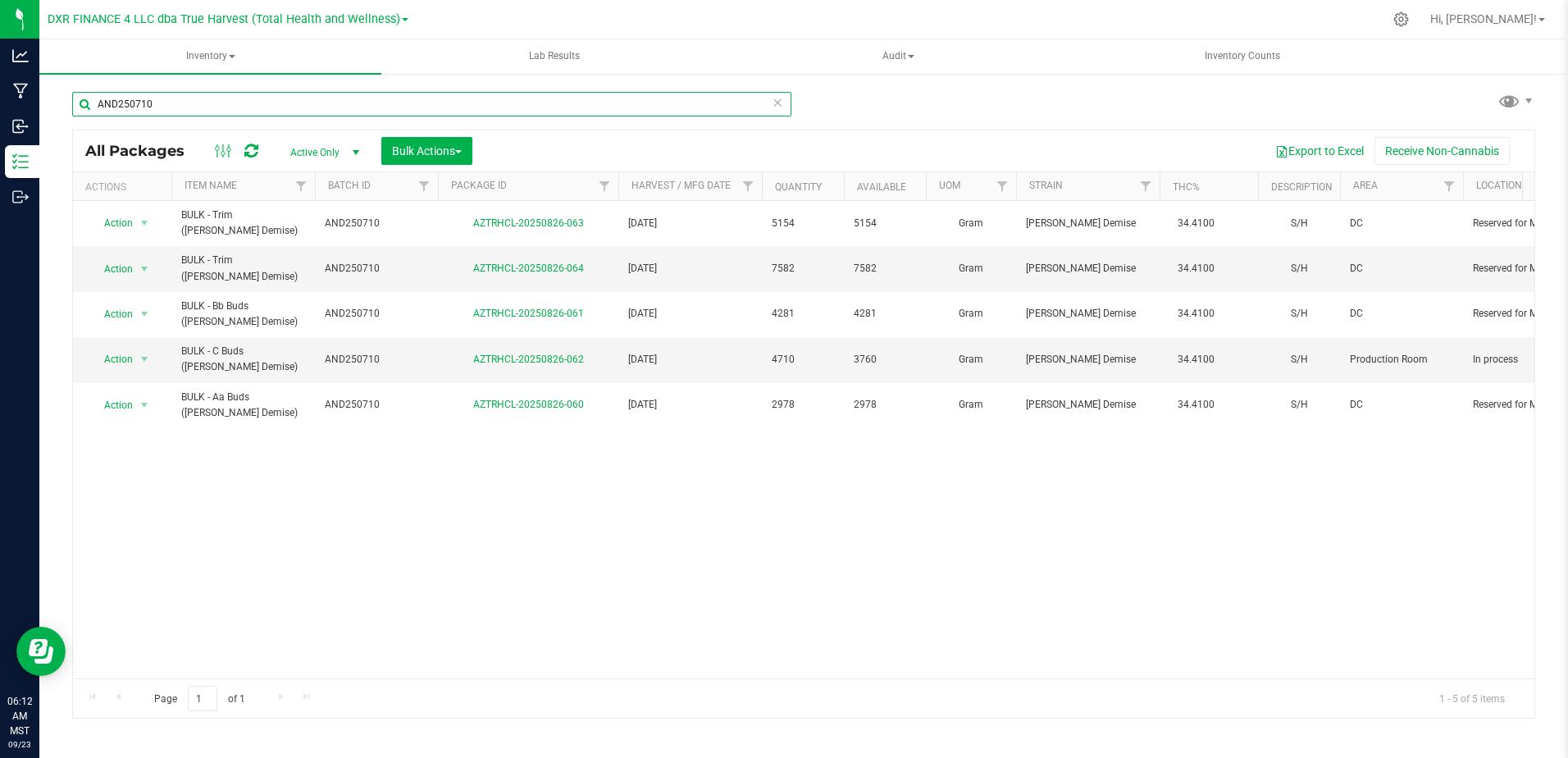
type input "AND250710"
